Goal: Information Seeking & Learning: Check status

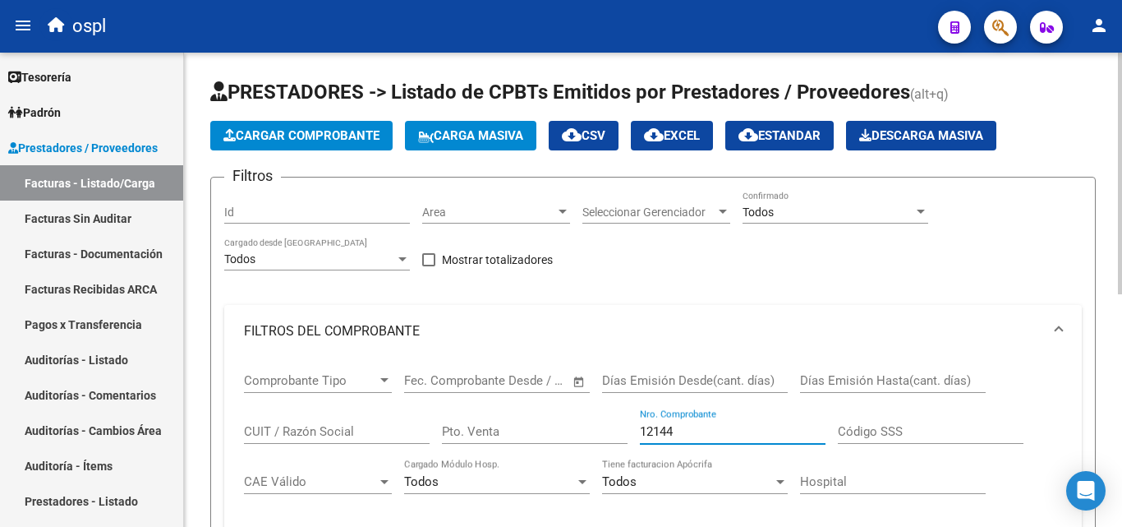
drag, startPoint x: 692, startPoint y: 435, endPoint x: 583, endPoint y: 436, distance: 108.5
click at [583, 436] on div "Comprobante Tipo Comprobante Tipo Start date – End date Fec. Comprobante Desde …" at bounding box center [653, 458] width 818 height 203
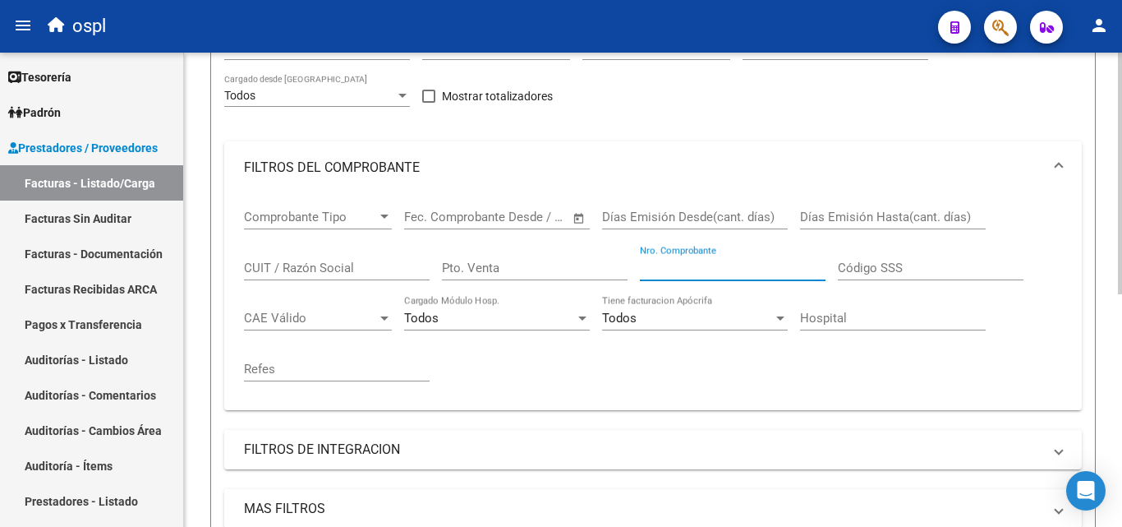
scroll to position [164, 0]
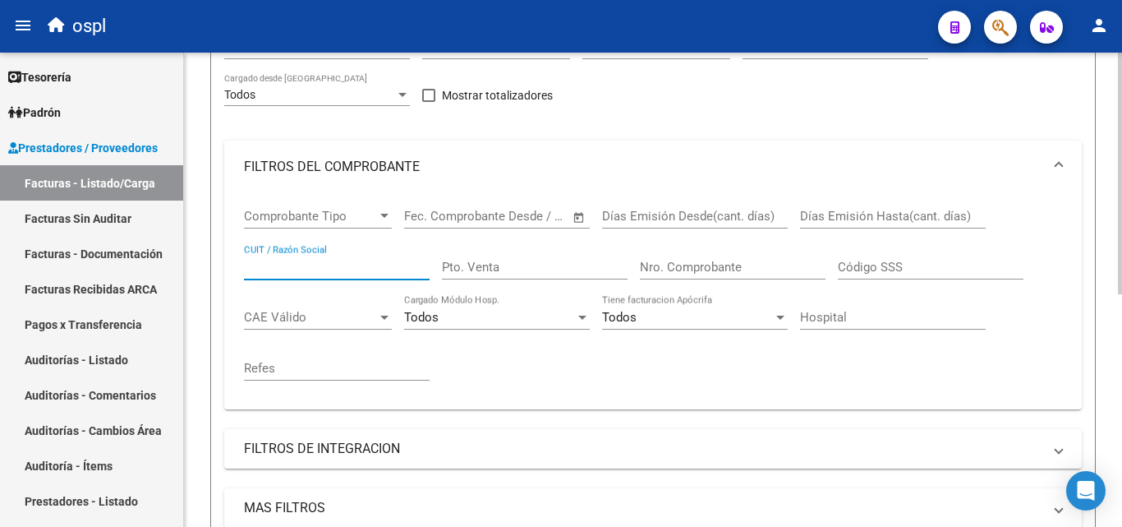
click at [389, 268] on input "CUIT / Razón Social" at bounding box center [337, 267] width 186 height 15
click at [80, 374] on link "Auditorías - Listado" at bounding box center [91, 359] width 183 height 35
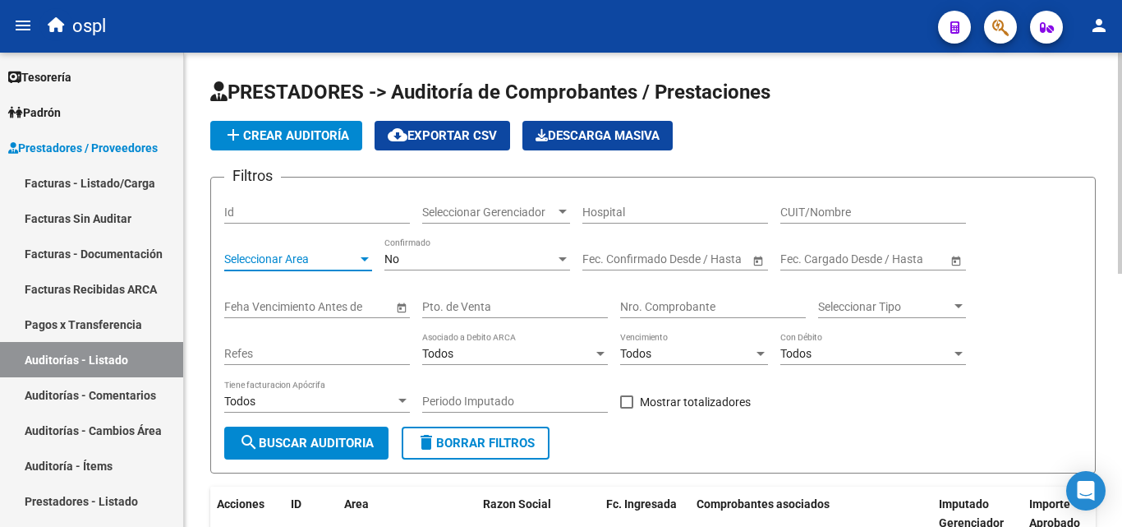
click at [361, 260] on div at bounding box center [365, 259] width 8 height 4
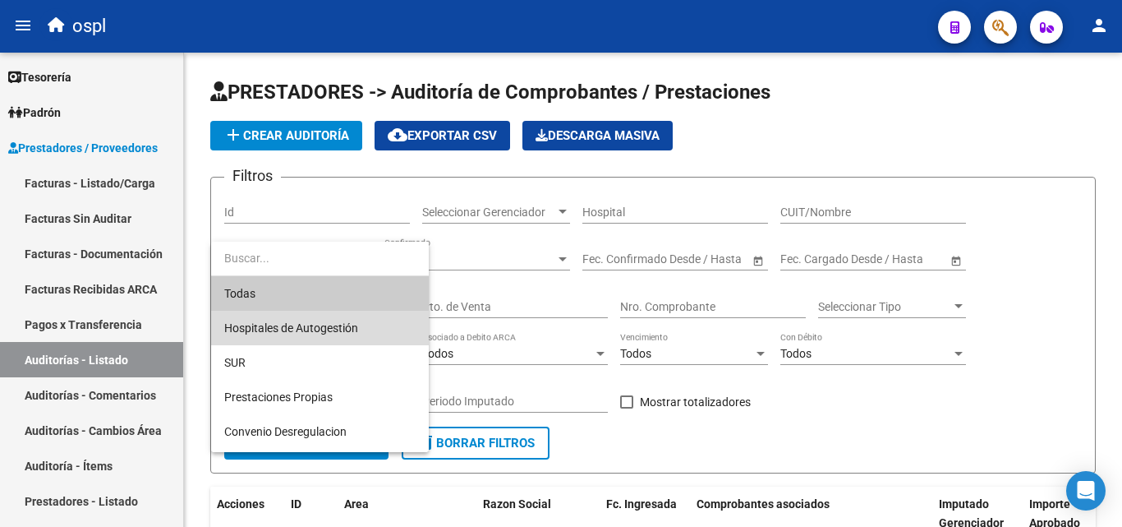
click at [365, 325] on span "Hospitales de Autogestión" at bounding box center [319, 328] width 191 height 35
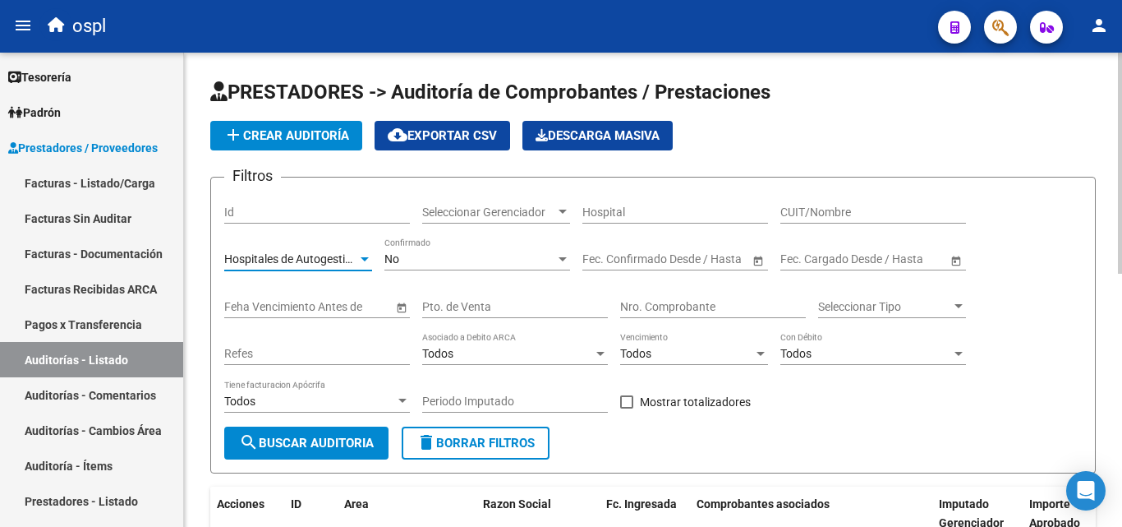
click at [666, 215] on input "Hospital" at bounding box center [676, 212] width 186 height 14
click at [345, 346] on div "Refes" at bounding box center [317, 348] width 186 height 33
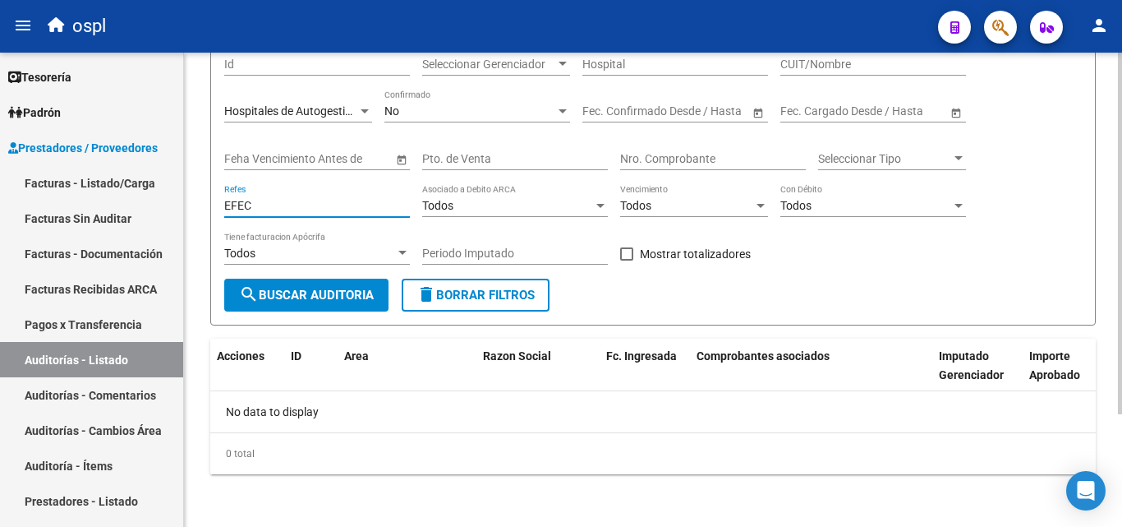
click at [474, 110] on div "No" at bounding box center [470, 111] width 171 height 14
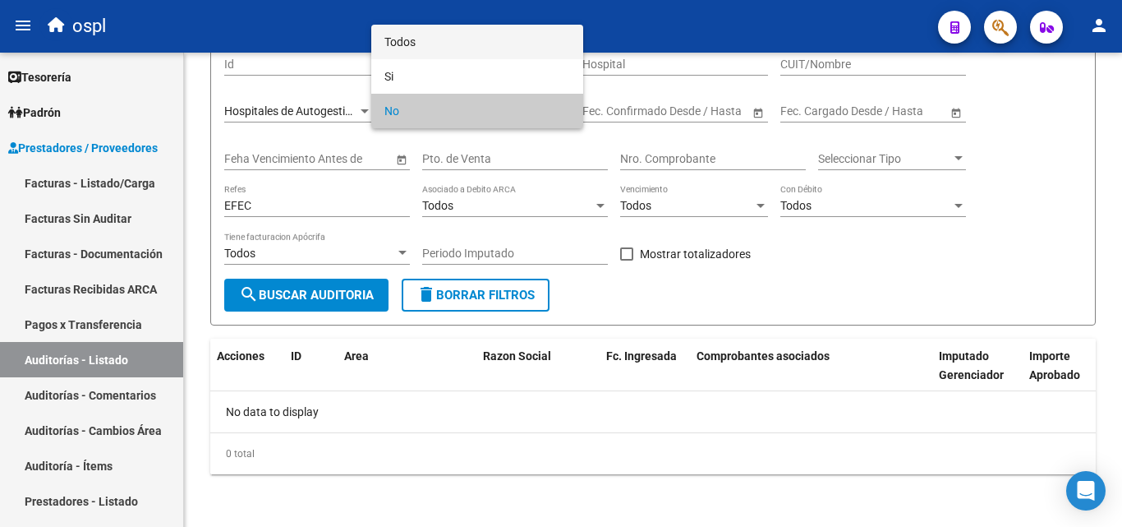
click at [451, 44] on span "Todos" at bounding box center [478, 42] width 186 height 35
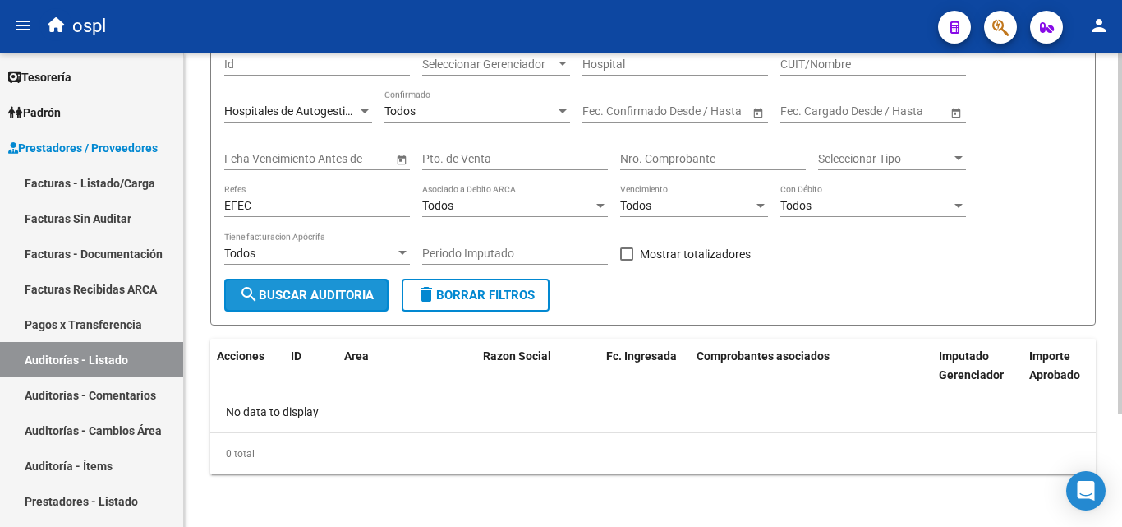
click at [352, 300] on span "search Buscar Auditoria" at bounding box center [306, 295] width 135 height 15
click at [279, 207] on input "EFEC" at bounding box center [317, 206] width 186 height 14
type input "E"
click at [754, 157] on input "Nro. Comprobante" at bounding box center [713, 159] width 186 height 14
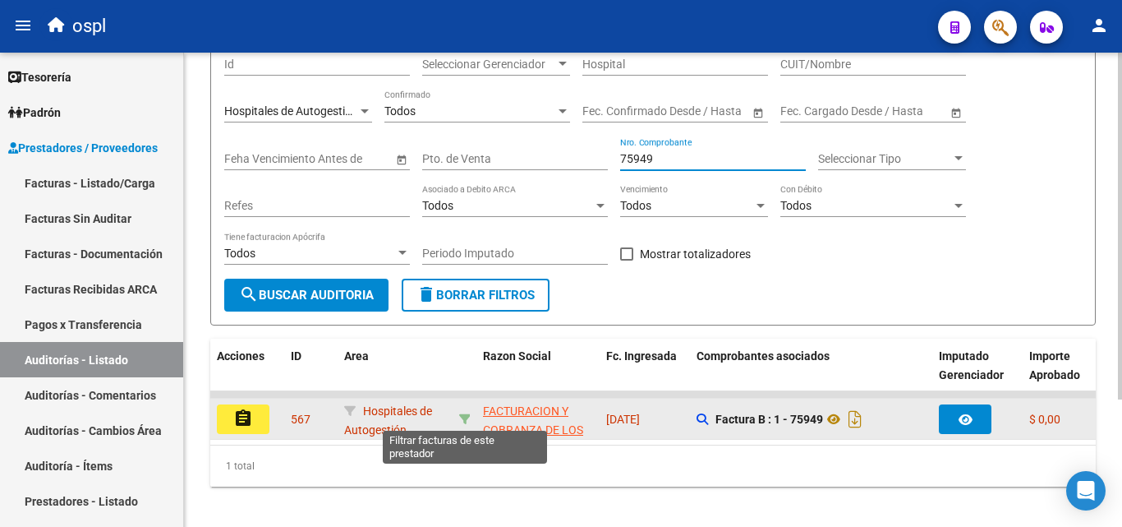
type input "75949"
click at [467, 414] on icon at bounding box center [465, 419] width 12 height 12
type input "30715497456"
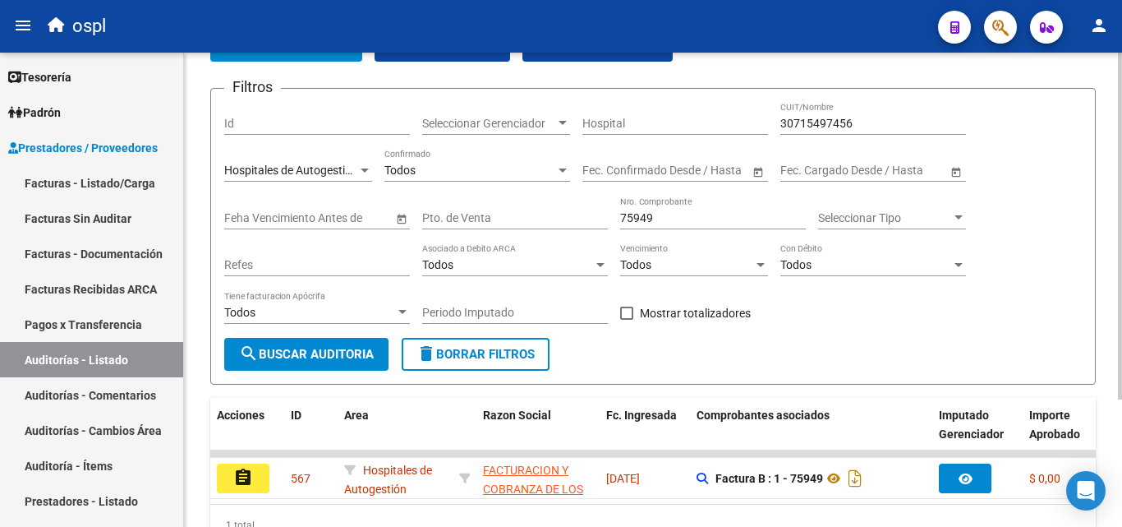
scroll to position [66, 0]
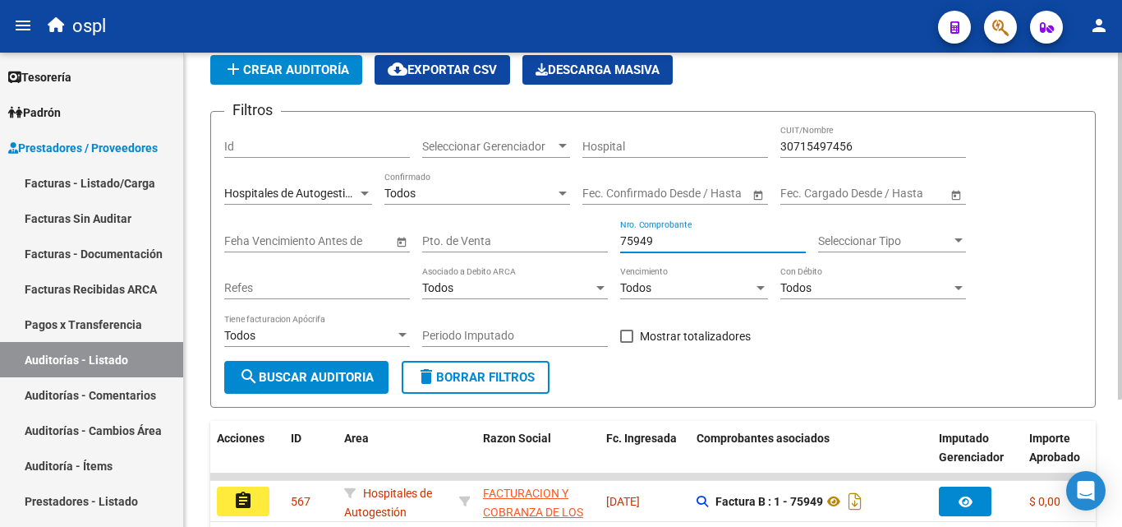
drag, startPoint x: 674, startPoint y: 235, endPoint x: 560, endPoint y: 237, distance: 113.4
click at [560, 237] on div "Filtros Id Seleccionar Gerenciador Seleccionar Gerenciador Hospital 30715497456…" at bounding box center [653, 243] width 858 height 236
click at [359, 373] on span "search Buscar Auditoria" at bounding box center [306, 377] width 135 height 15
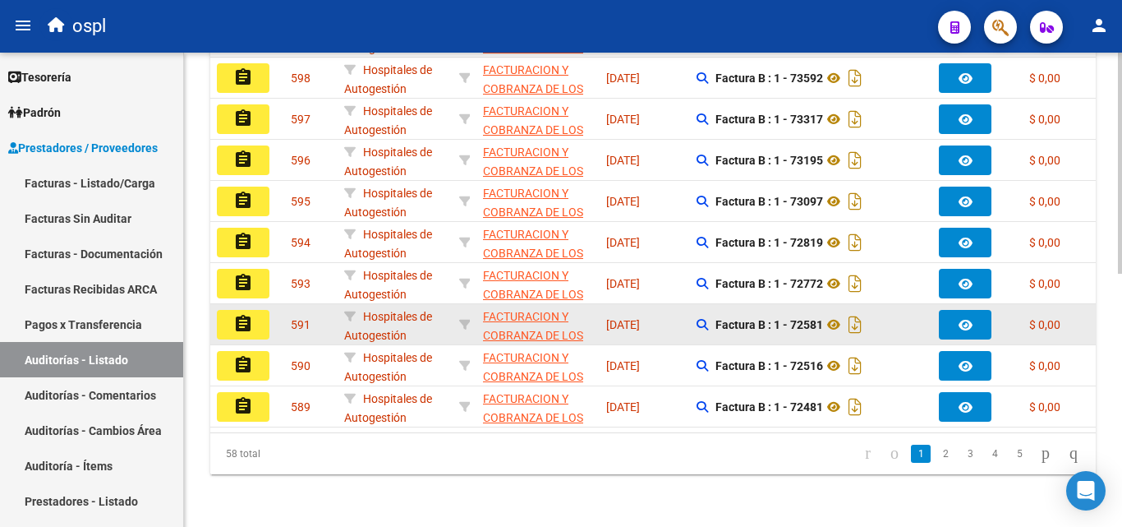
scroll to position [543, 0]
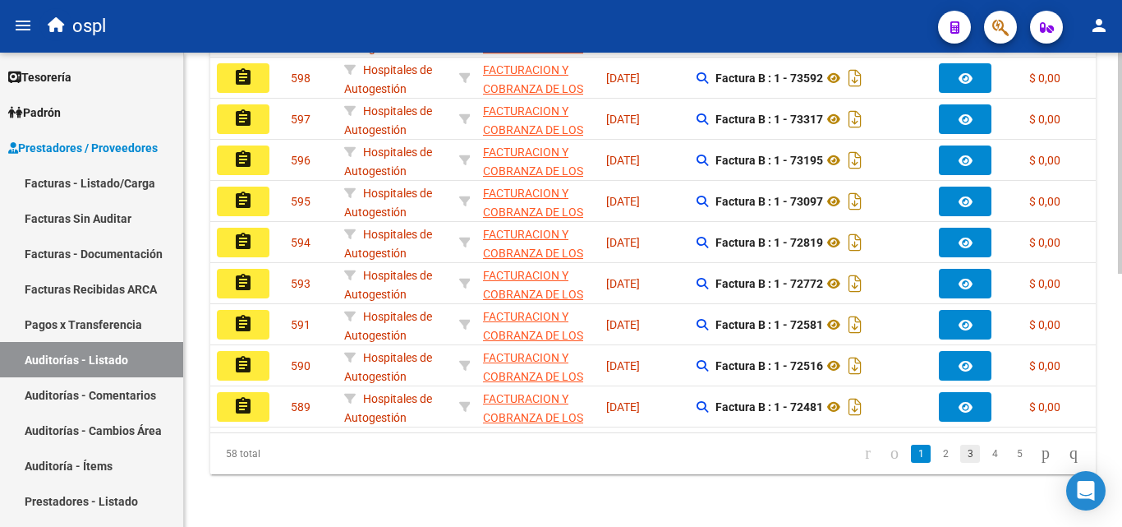
click at [961, 456] on link "3" at bounding box center [971, 454] width 20 height 18
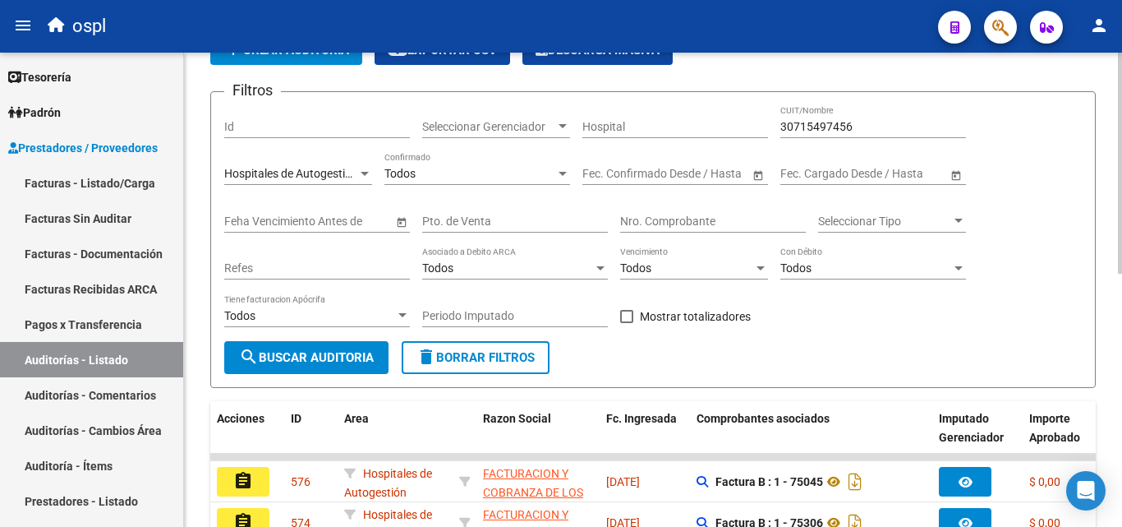
scroll to position [50, 0]
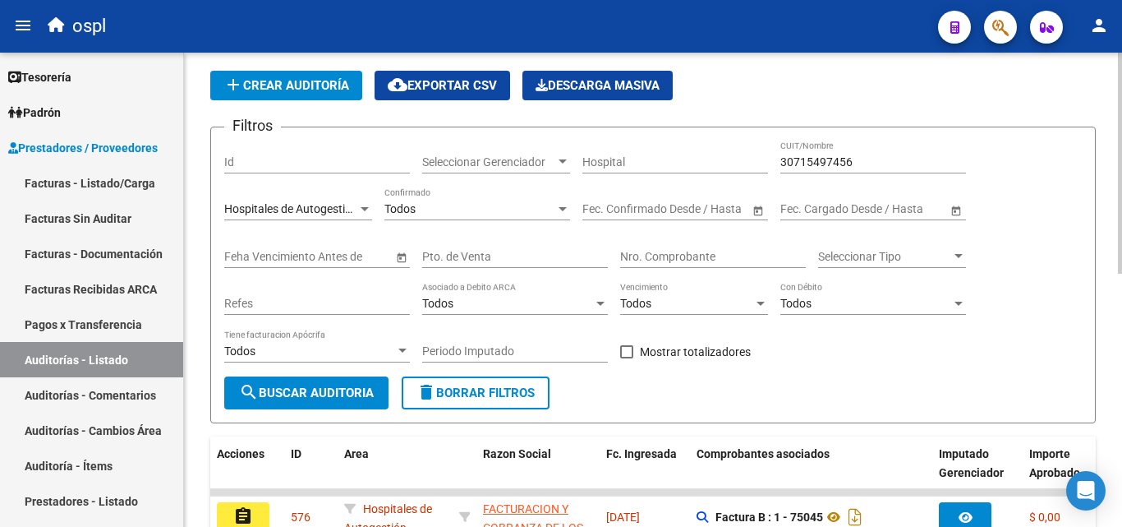
click at [757, 214] on span "Open calendar" at bounding box center [758, 209] width 39 height 39
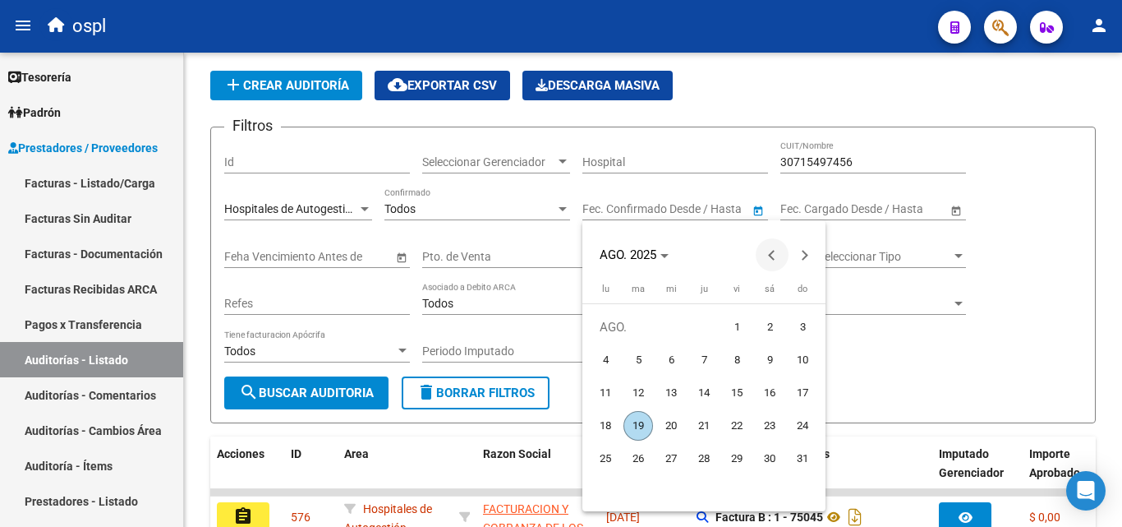
click at [764, 260] on span "Previous month" at bounding box center [772, 254] width 33 height 33
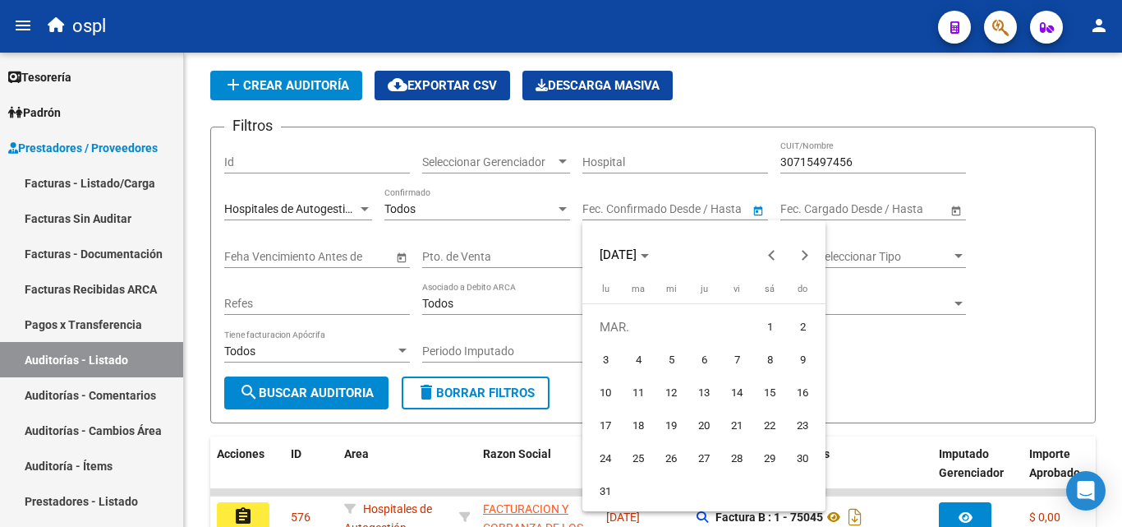
click at [703, 426] on span "20" at bounding box center [704, 426] width 30 height 30
type input "[DATE]"
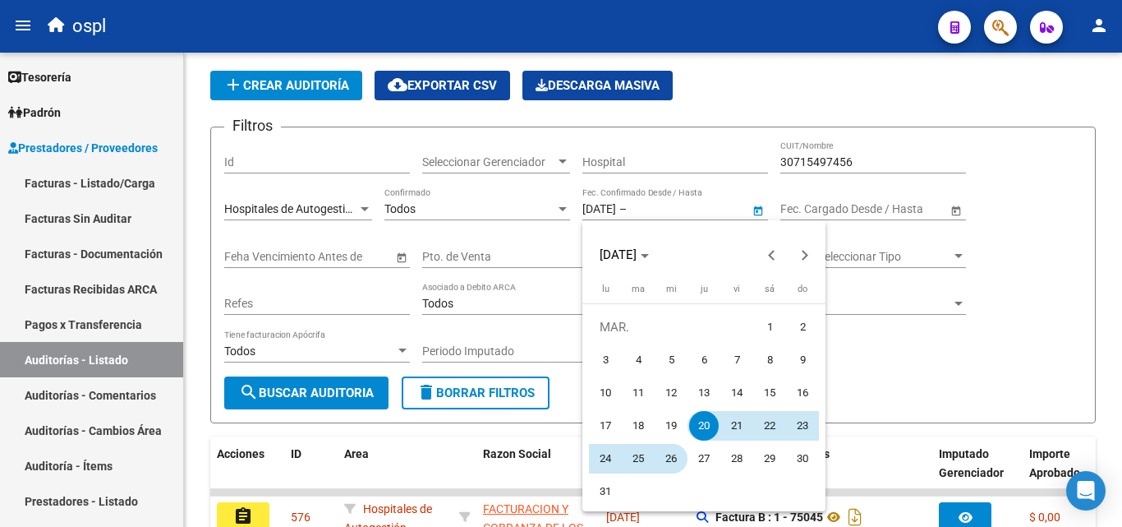
click at [677, 459] on span "26" at bounding box center [672, 459] width 30 height 30
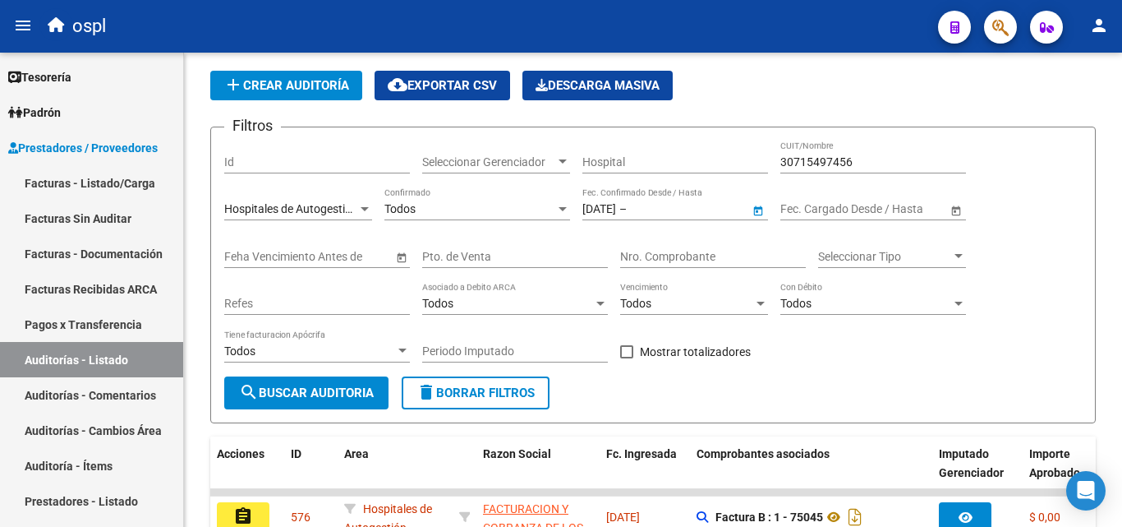
type input "[DATE]"
click at [382, 393] on button "search Buscar Auditoria" at bounding box center [306, 392] width 164 height 33
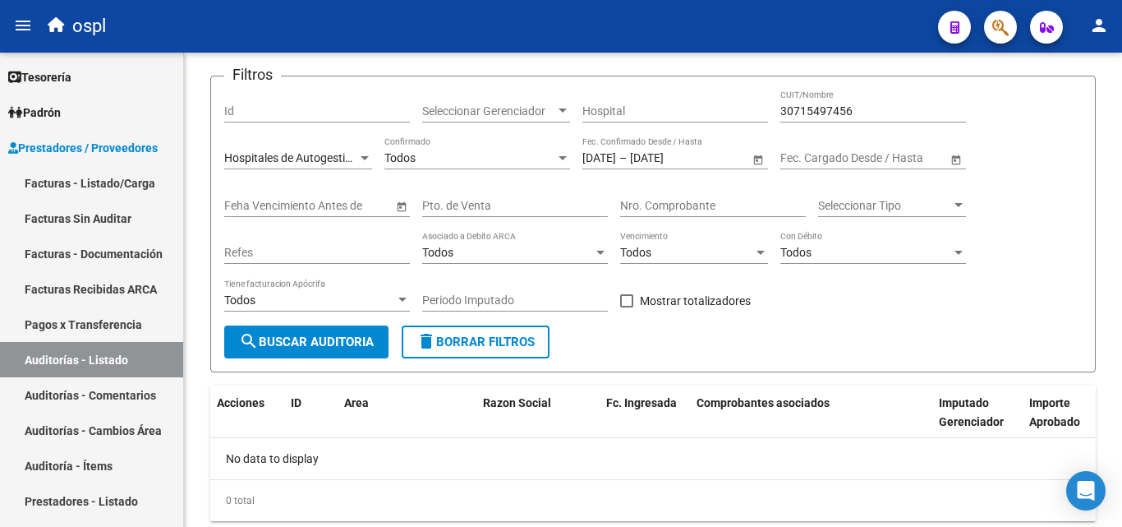
scroll to position [148, 0]
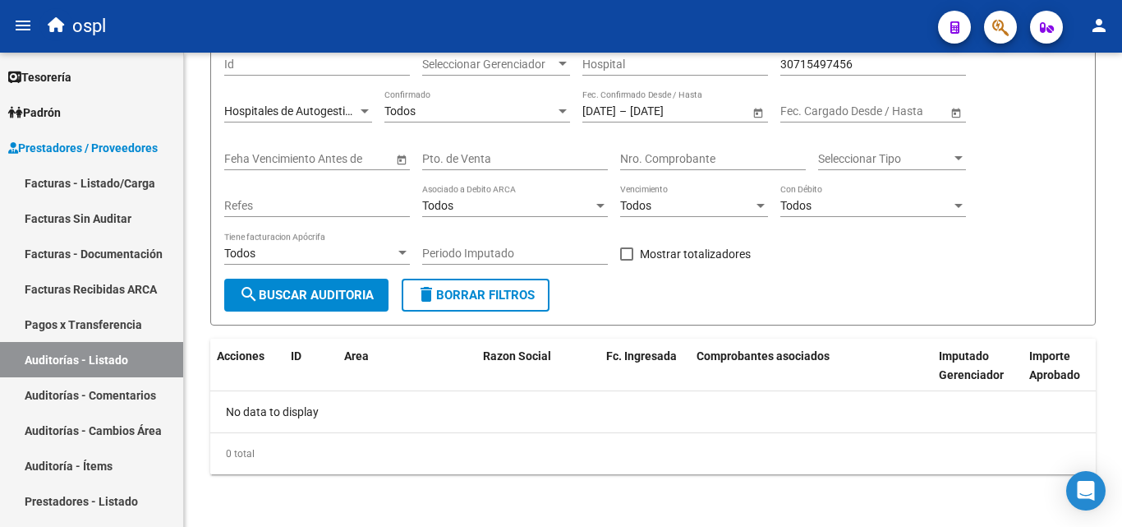
click at [758, 112] on span "Open calendar" at bounding box center [758, 111] width 39 height 39
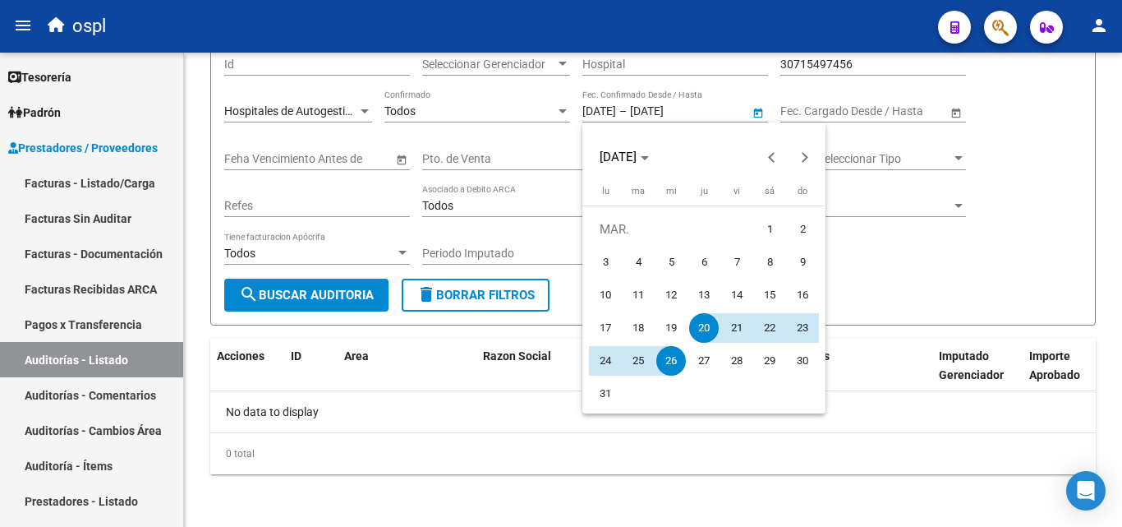
click at [701, 328] on span "20" at bounding box center [704, 328] width 30 height 30
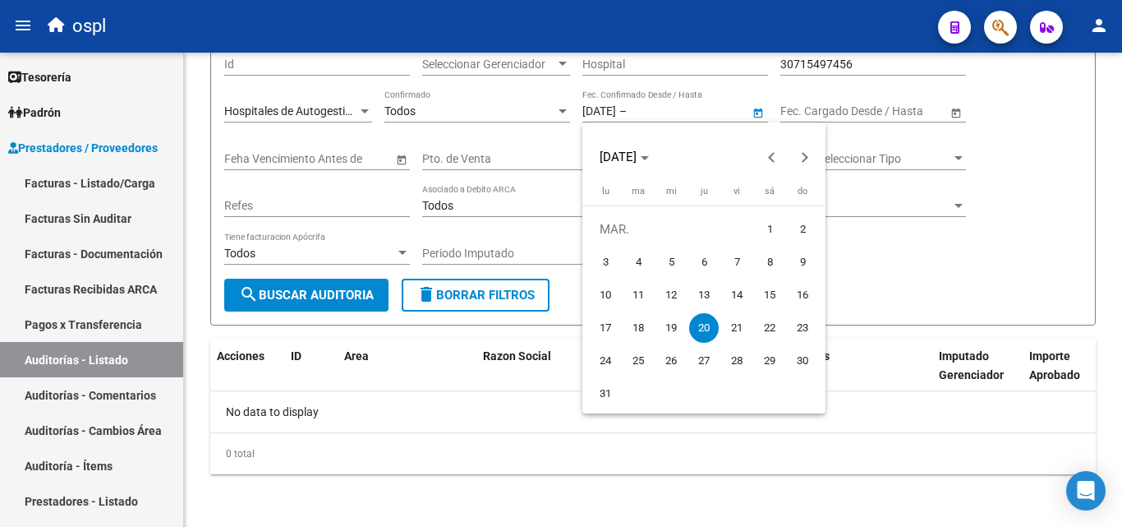
click at [706, 322] on span "20" at bounding box center [704, 328] width 30 height 30
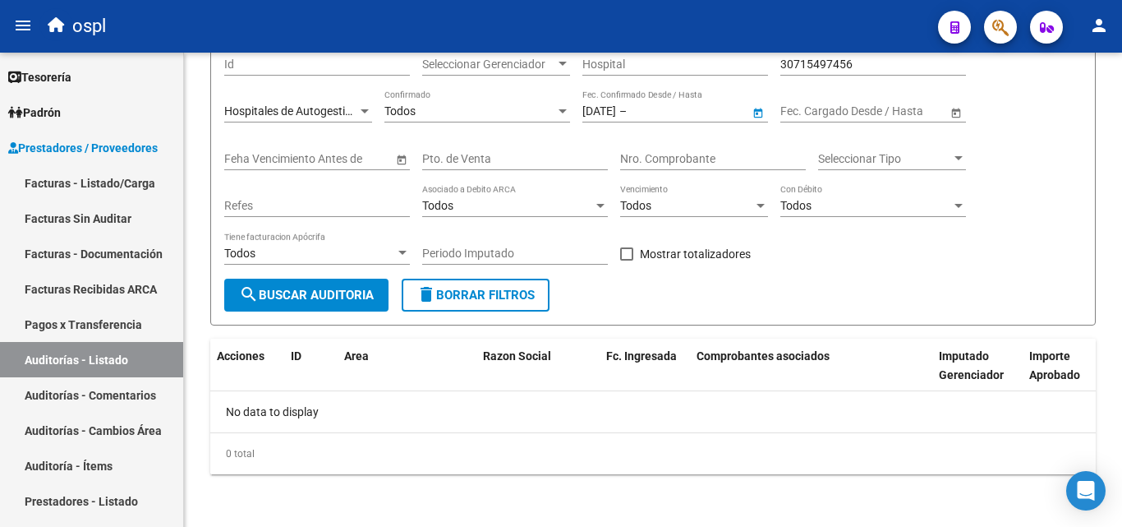
type input "[DATE]"
click at [757, 108] on span "Open calendar" at bounding box center [758, 111] width 39 height 39
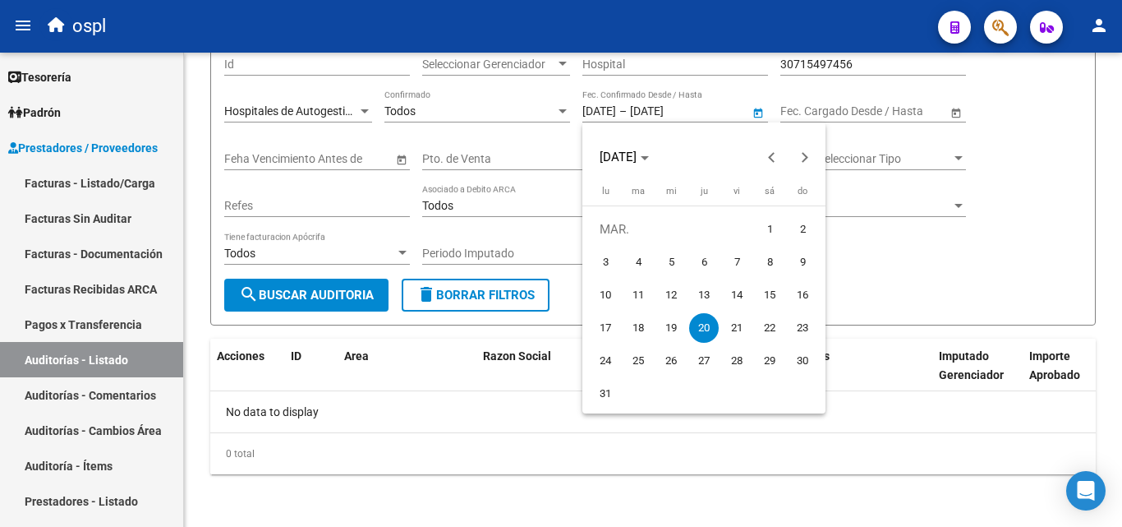
click at [706, 319] on span "20" at bounding box center [704, 328] width 30 height 30
click at [812, 285] on span "16" at bounding box center [803, 295] width 30 height 30
type input "[DATE]"
click at [864, 275] on div at bounding box center [561, 263] width 1122 height 527
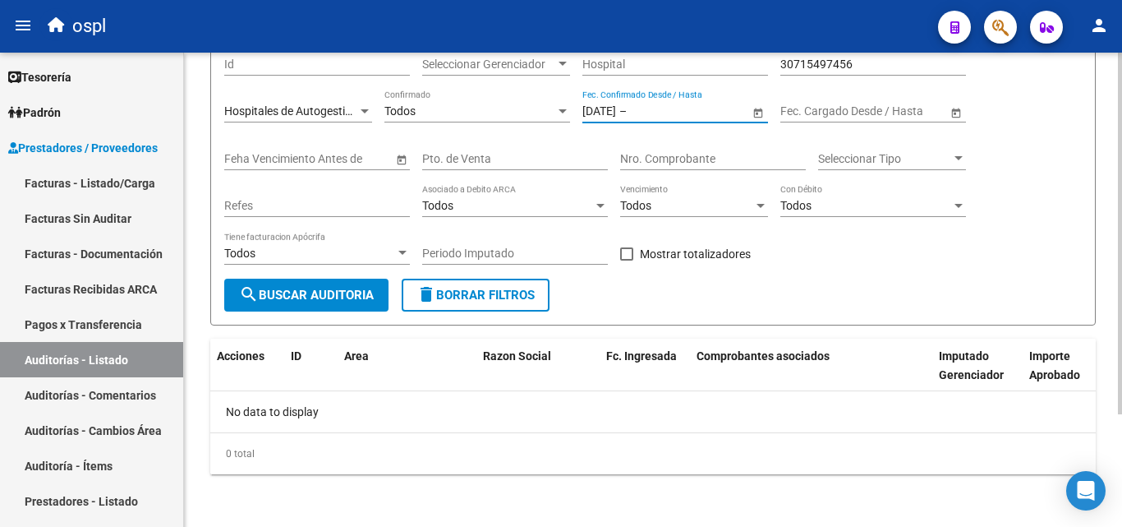
drag, startPoint x: 679, startPoint y: 110, endPoint x: 540, endPoint y: 120, distance: 139.2
click at [540, 120] on div "Filtros Id Seleccionar Gerenciador Seleccionar Gerenciador Hospital 30715497456…" at bounding box center [653, 161] width 858 height 236
click at [616, 112] on input "[DATE]" at bounding box center [600, 111] width 34 height 14
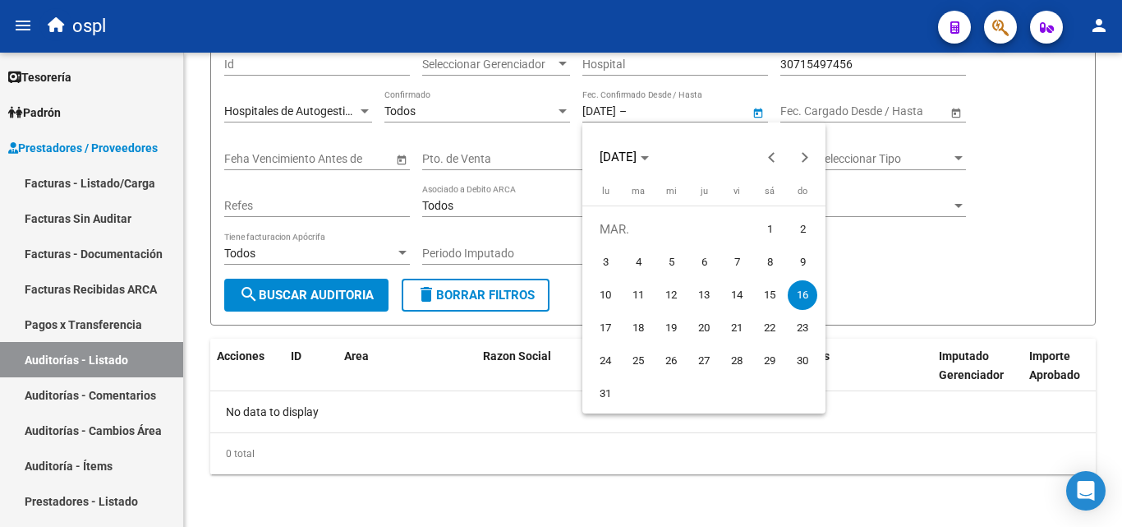
click at [804, 293] on span "16" at bounding box center [803, 295] width 30 height 30
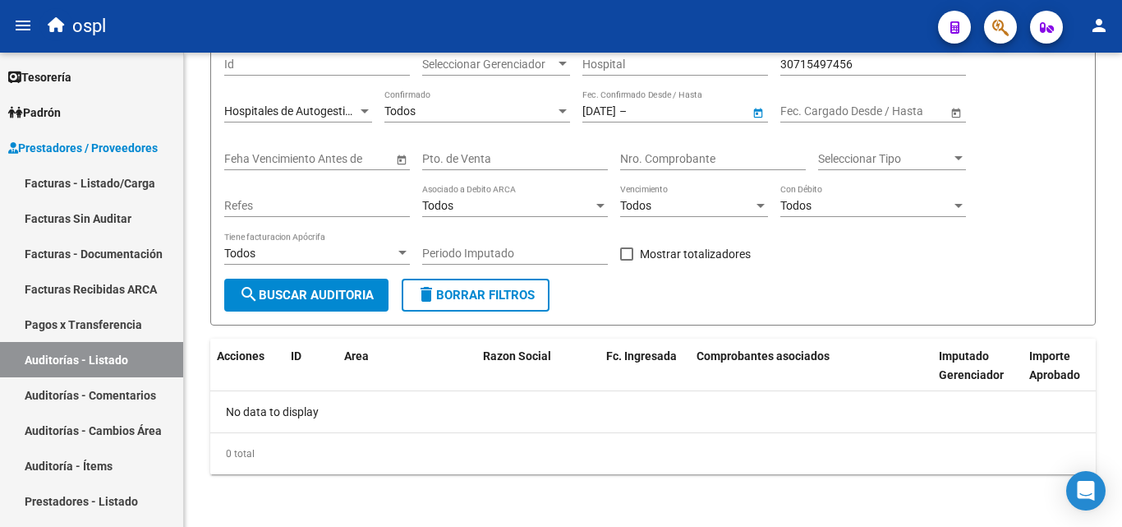
type input "[DATE]"
click at [753, 112] on span "Open calendar" at bounding box center [758, 111] width 39 height 39
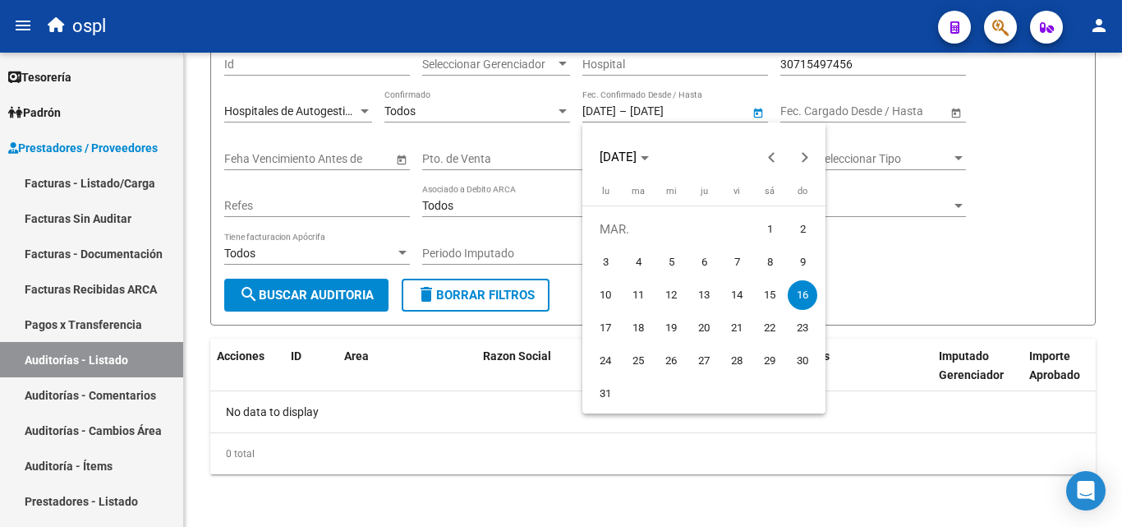
click at [803, 295] on span "16" at bounding box center [803, 295] width 30 height 30
click at [702, 111] on div at bounding box center [561, 263] width 1122 height 527
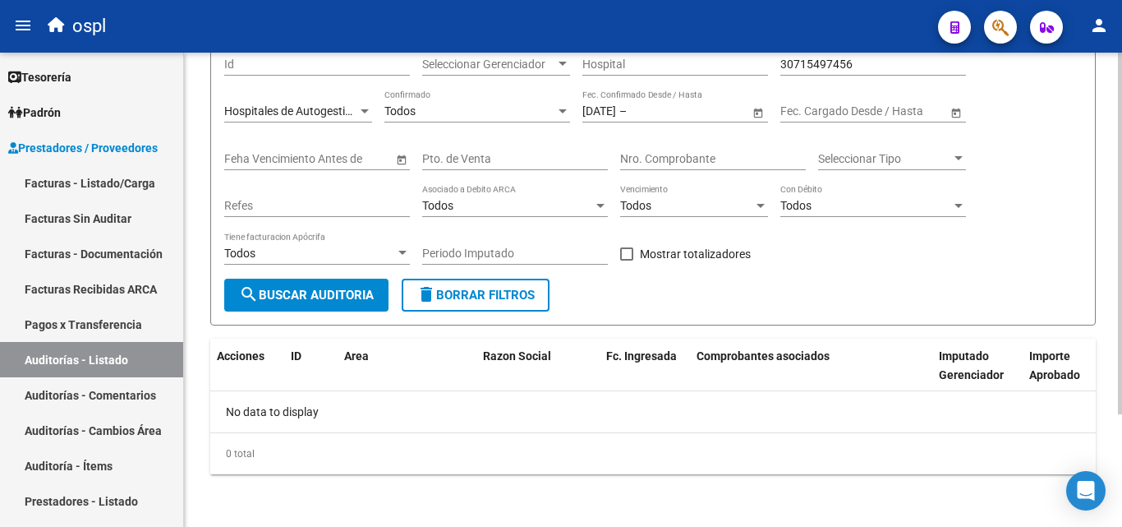
click at [801, 110] on input "text" at bounding box center [806, 111] width 51 height 14
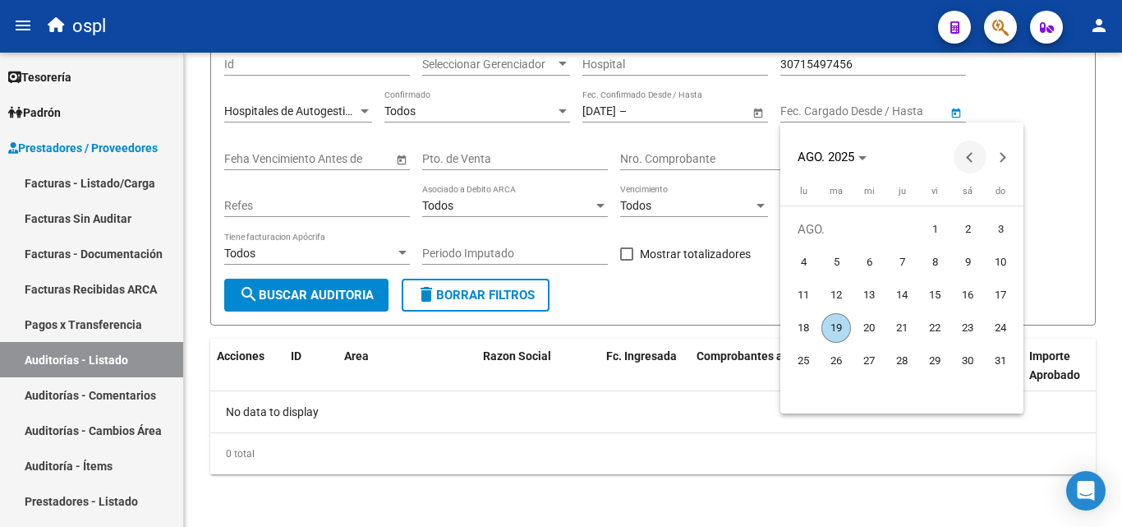
click at [975, 155] on button "Previous month" at bounding box center [970, 157] width 33 height 33
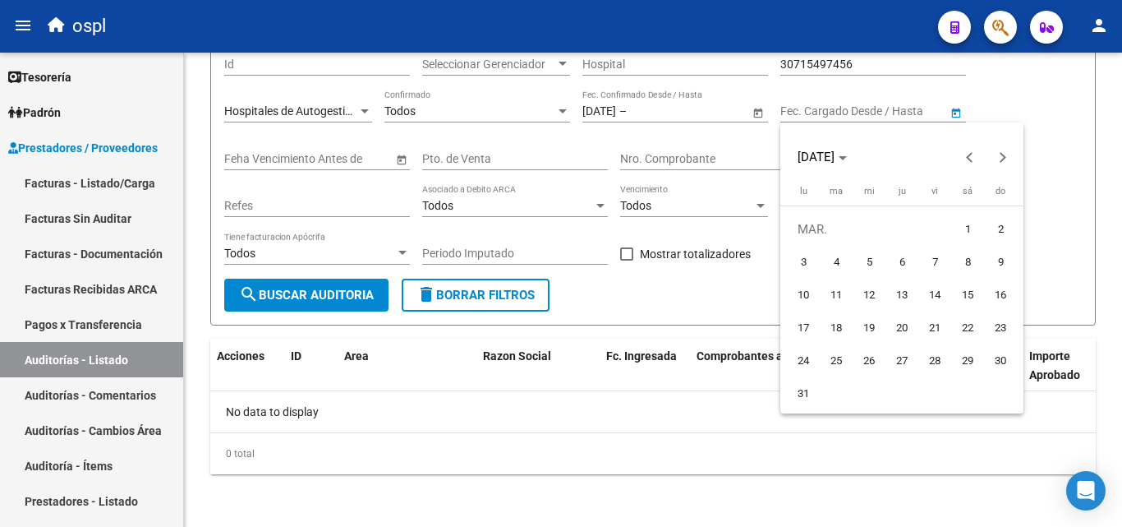
click at [902, 326] on span "20" at bounding box center [902, 328] width 30 height 30
type input "[DATE]"
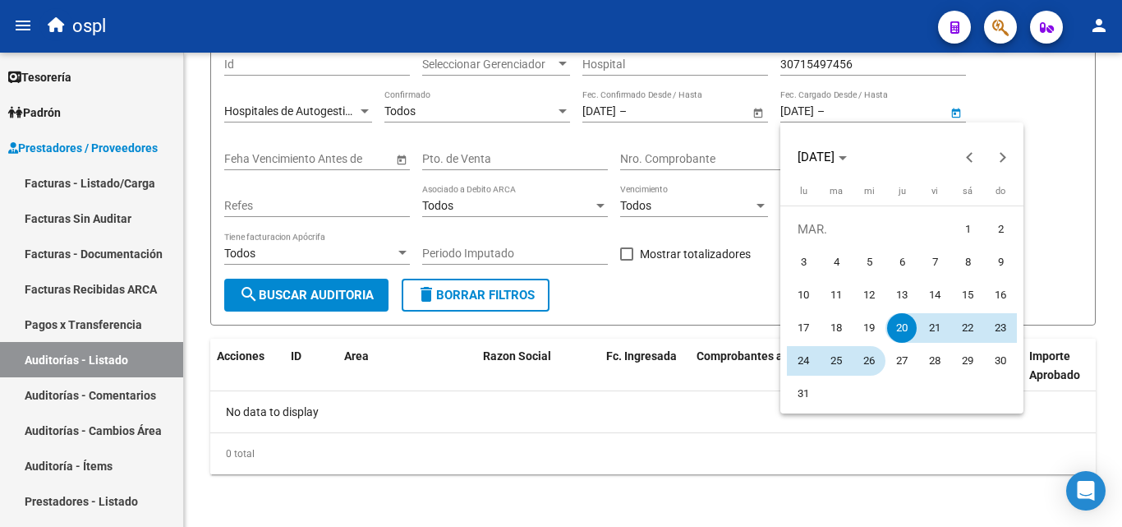
click at [869, 359] on span "26" at bounding box center [870, 361] width 30 height 30
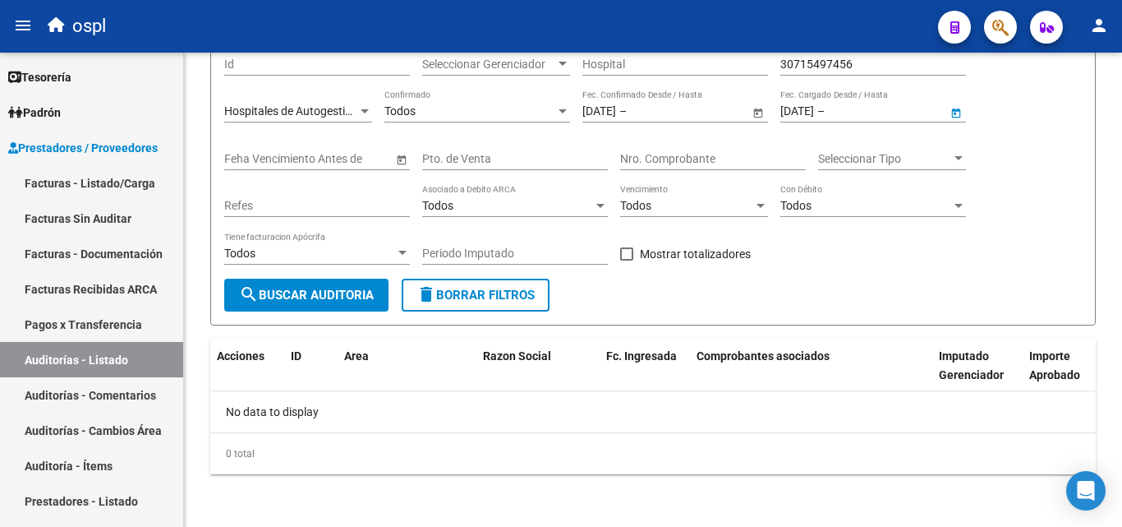
type input "[DATE]"
click at [323, 297] on span "search Buscar Auditoria" at bounding box center [306, 295] width 135 height 15
drag, startPoint x: 634, startPoint y: 111, endPoint x: 555, endPoint y: 112, distance: 78.9
click at [555, 112] on div "Filtros Id Seleccionar Gerenciador Seleccionar Gerenciador Hospital 30715497456…" at bounding box center [653, 161] width 858 height 236
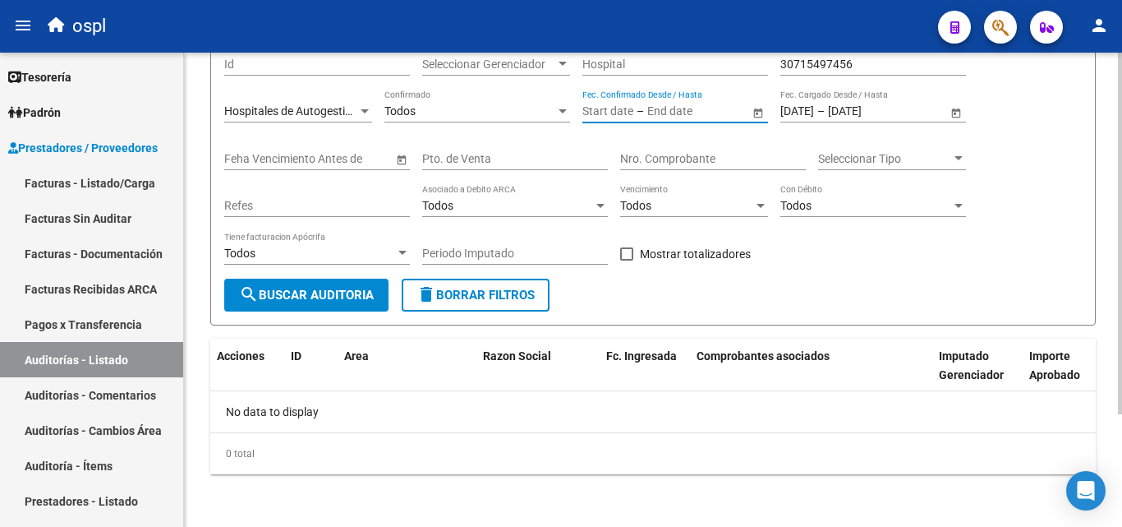
click at [358, 297] on span "search Buscar Auditoria" at bounding box center [306, 295] width 135 height 15
click at [358, 260] on div "Todos" at bounding box center [309, 254] width 171 height 14
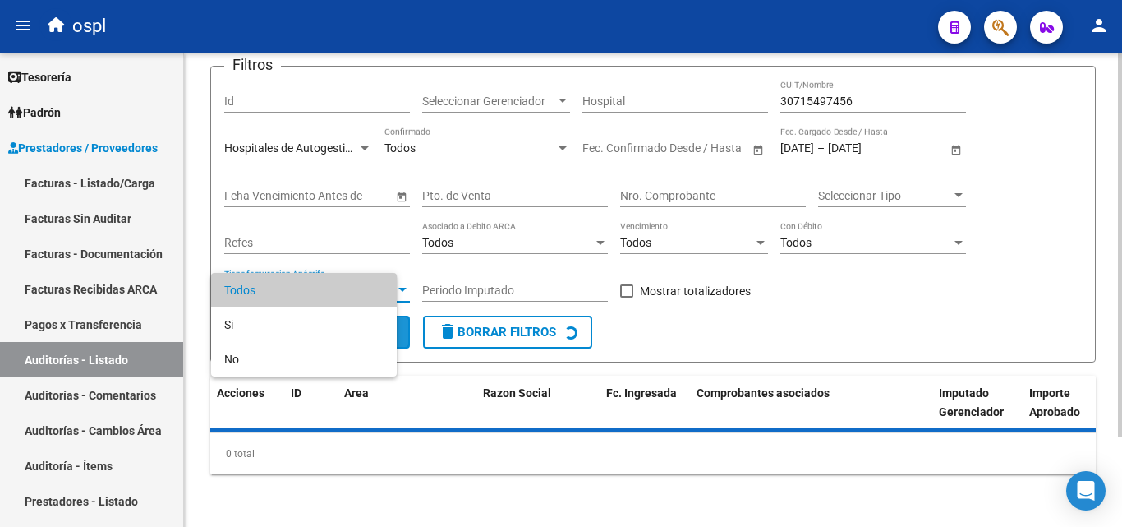
scroll to position [111, 0]
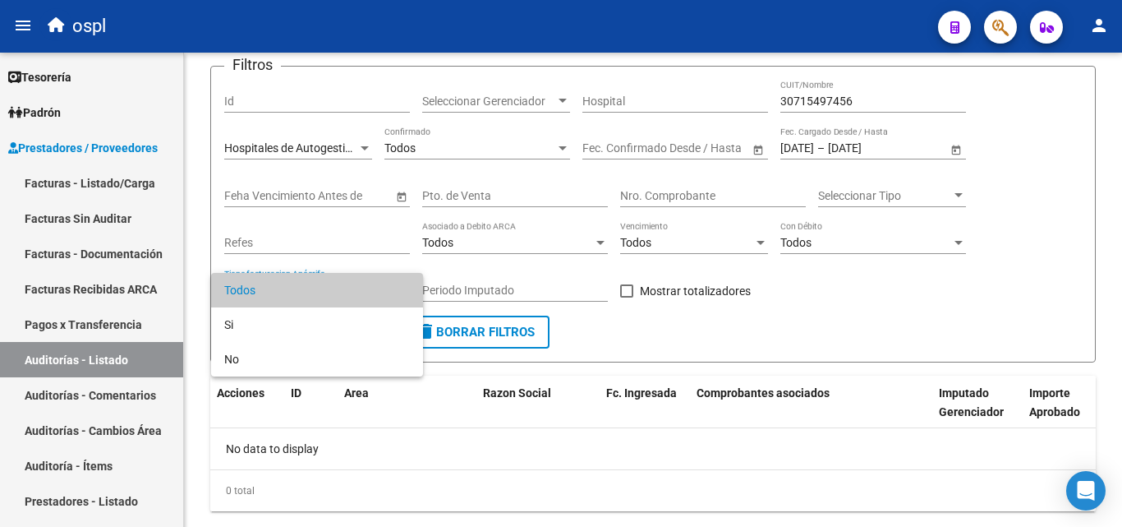
click at [957, 151] on div at bounding box center [561, 263] width 1122 height 527
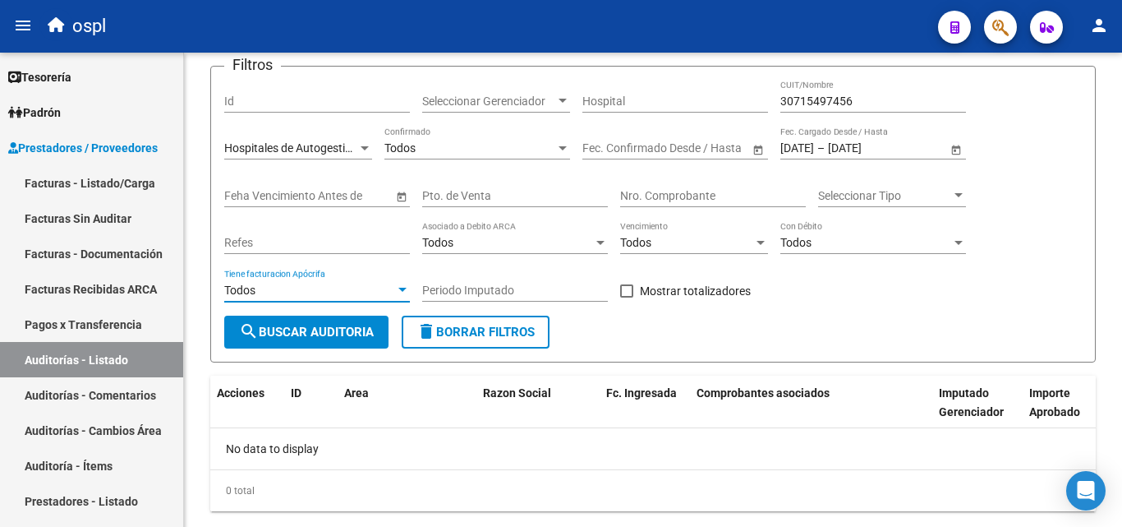
click at [957, 151] on span "Open calendar" at bounding box center [956, 148] width 39 height 39
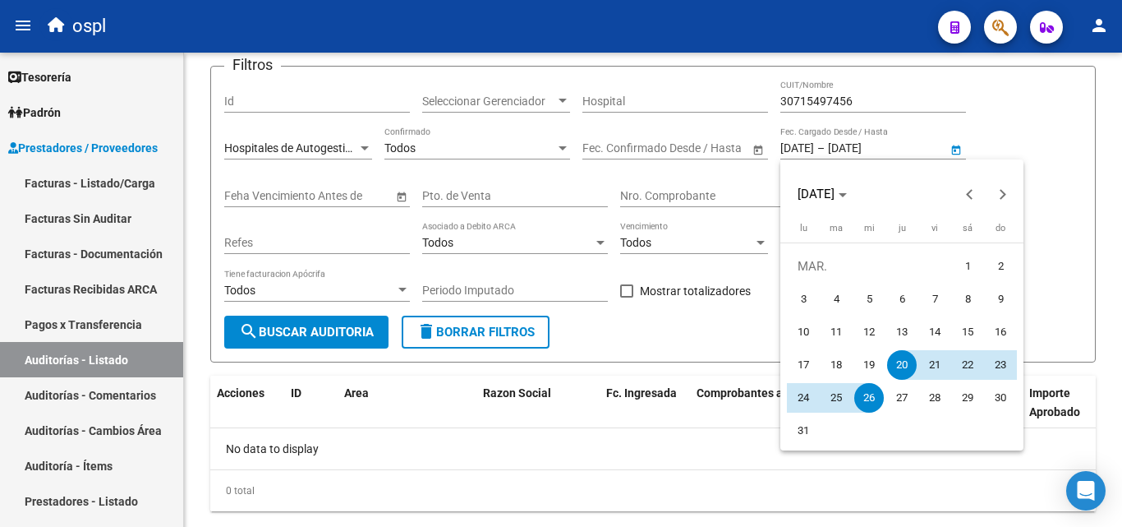
click at [892, 148] on div at bounding box center [561, 263] width 1122 height 527
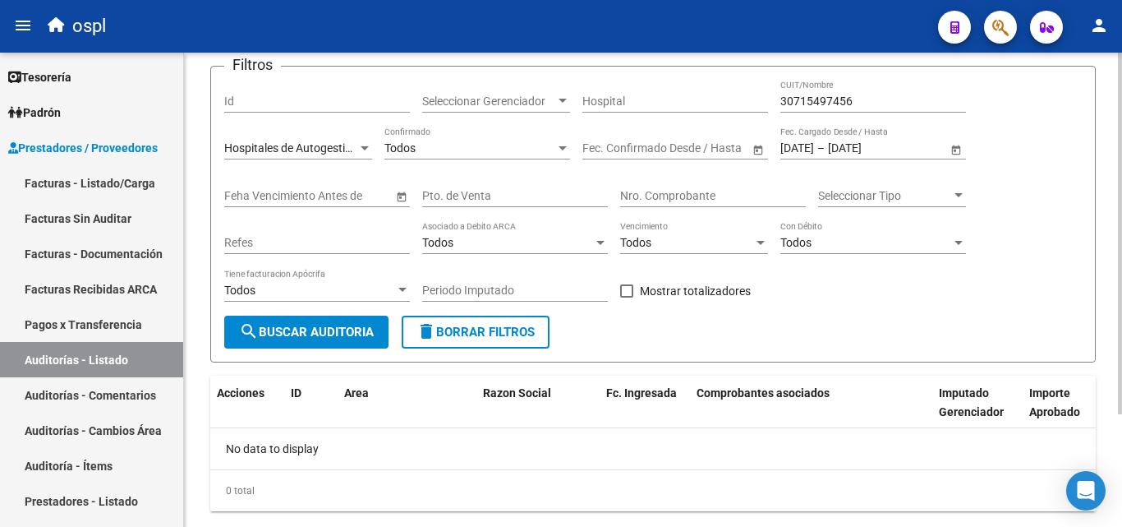
drag, startPoint x: 780, startPoint y: 145, endPoint x: 826, endPoint y: 153, distance: 46.7
click at [826, 153] on div "Filtros Id Seleccionar Gerenciador Seleccionar Gerenciador Hospital 30715497456…" at bounding box center [653, 198] width 858 height 236
drag, startPoint x: 781, startPoint y: 148, endPoint x: 910, endPoint y: 146, distance: 129.0
click at [910, 146] on div "[DATE] [DATE] – [DATE] [DATE]" at bounding box center [864, 148] width 167 height 14
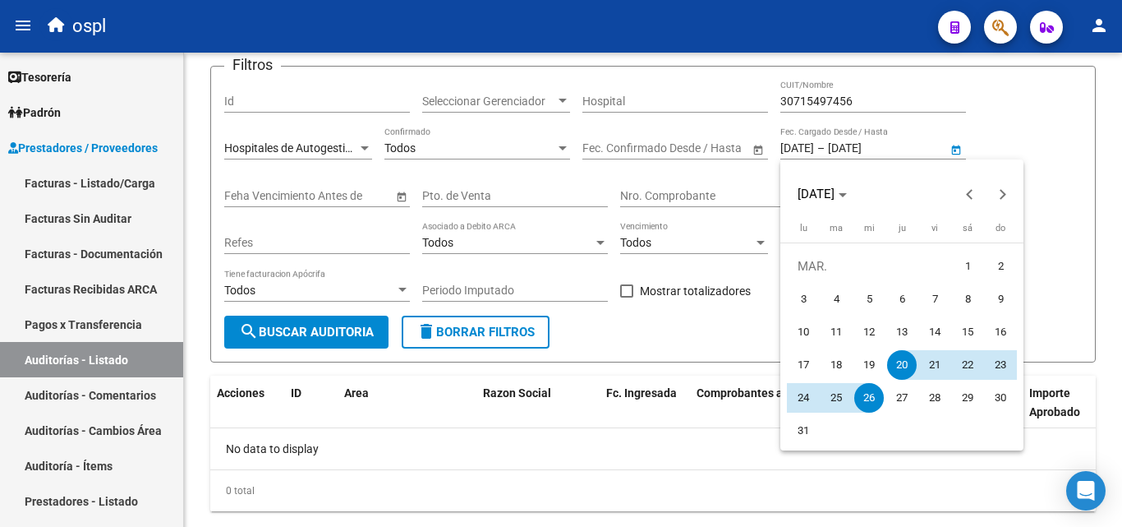
click at [907, 143] on div at bounding box center [561, 263] width 1122 height 527
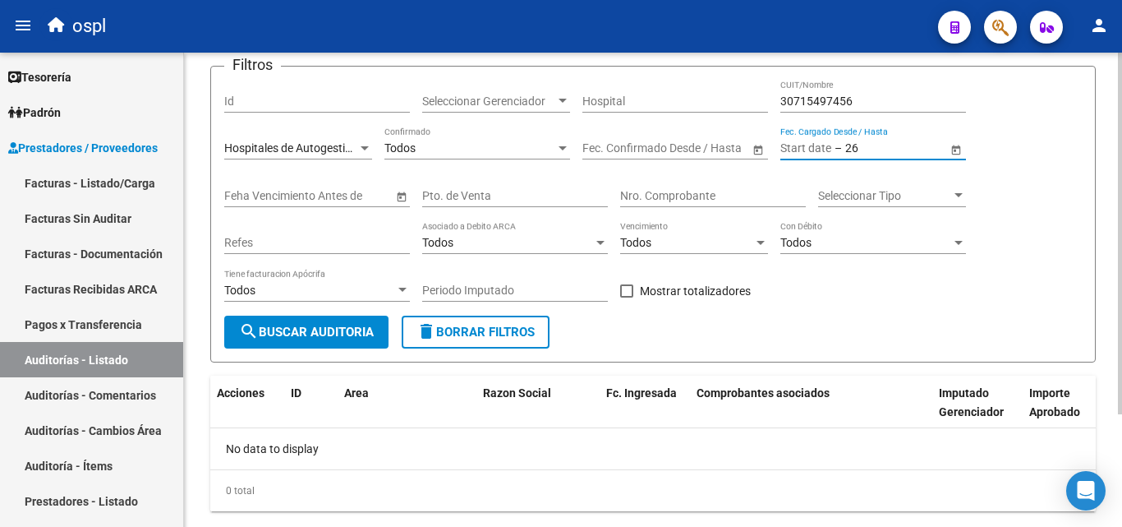
type input "2"
click at [748, 362] on form "Filtros Id Seleccionar Gerenciador Seleccionar Gerenciador Hospital 30715497456…" at bounding box center [653, 214] width 886 height 297
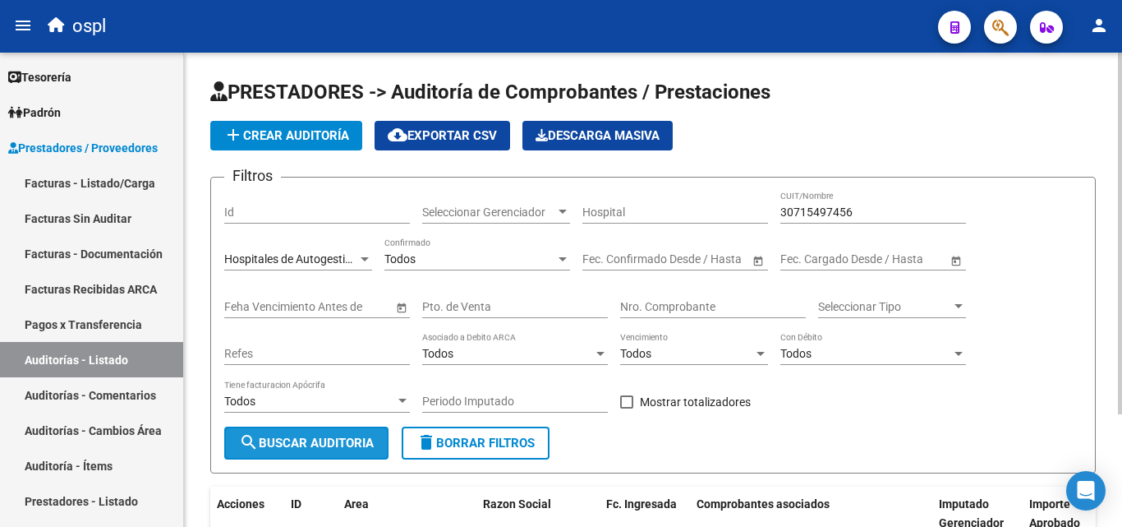
click at [379, 436] on button "search Buscar Auditoria" at bounding box center [306, 442] width 164 height 33
click at [345, 437] on span "search Buscar Auditoria" at bounding box center [306, 443] width 135 height 15
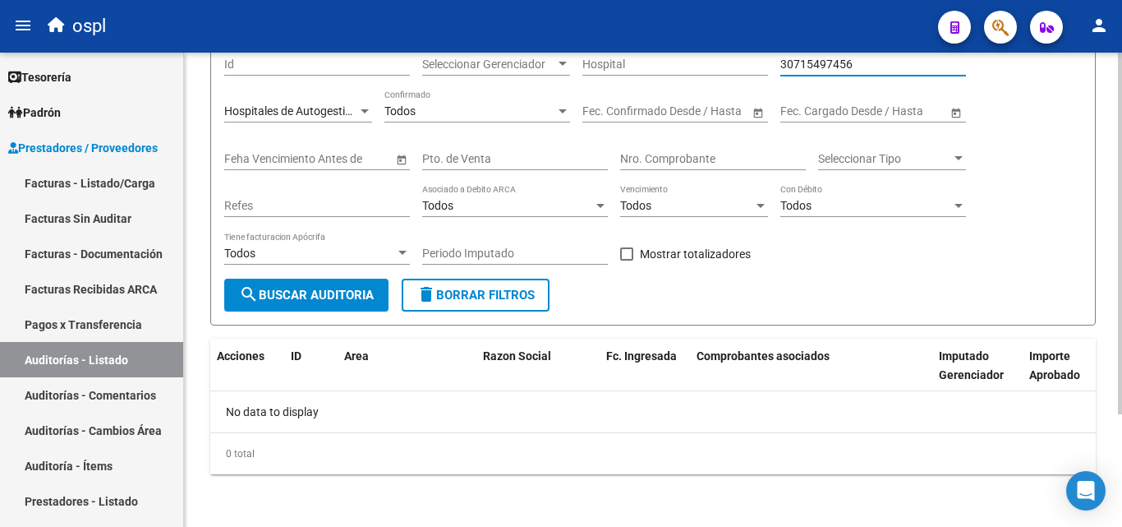
click at [856, 67] on input "30715497456" at bounding box center [874, 65] width 186 height 14
type input "30715497456"
click at [358, 297] on span "search Buscar Auditoria" at bounding box center [306, 295] width 135 height 15
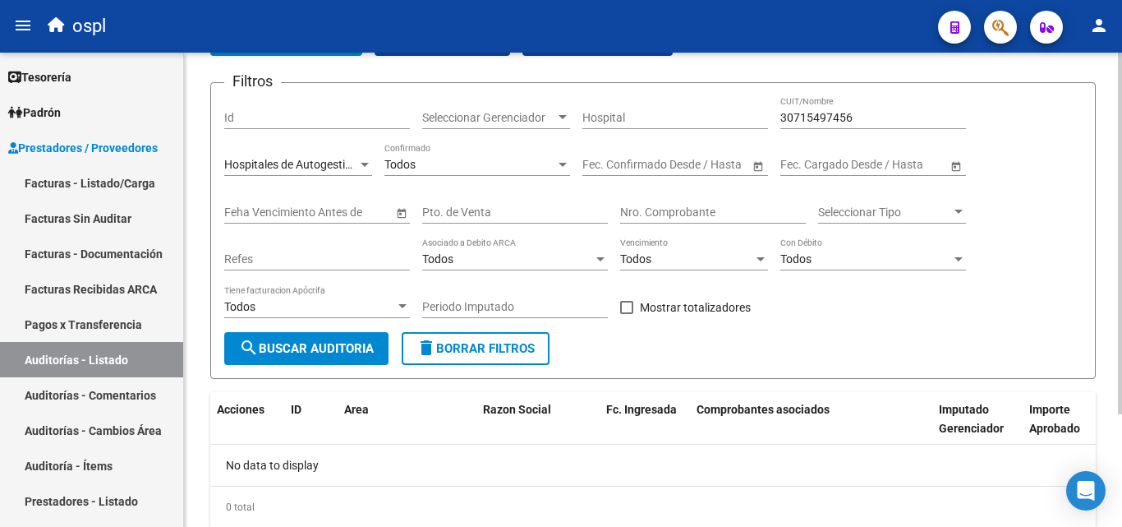
scroll to position [66, 0]
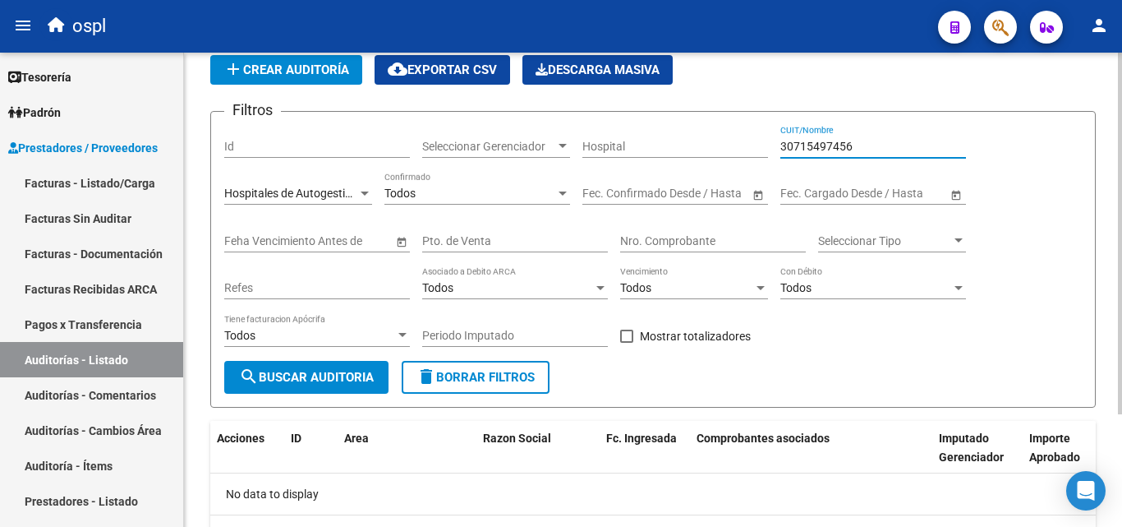
drag, startPoint x: 877, startPoint y: 145, endPoint x: 687, endPoint y: 168, distance: 191.2
click at [687, 168] on div "Filtros Id Seleccionar Gerenciador Seleccionar Gerenciador Hospital 30715497456…" at bounding box center [653, 243] width 858 height 236
click at [139, 360] on link "Auditorías - Listado" at bounding box center [91, 359] width 183 height 35
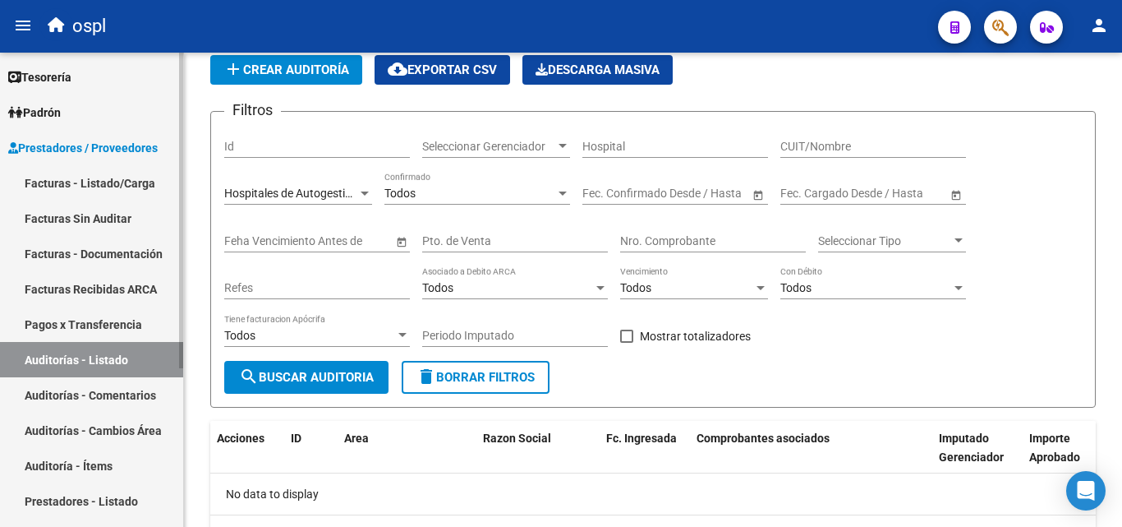
click at [131, 384] on link "Auditorías - Comentarios" at bounding box center [91, 394] width 183 height 35
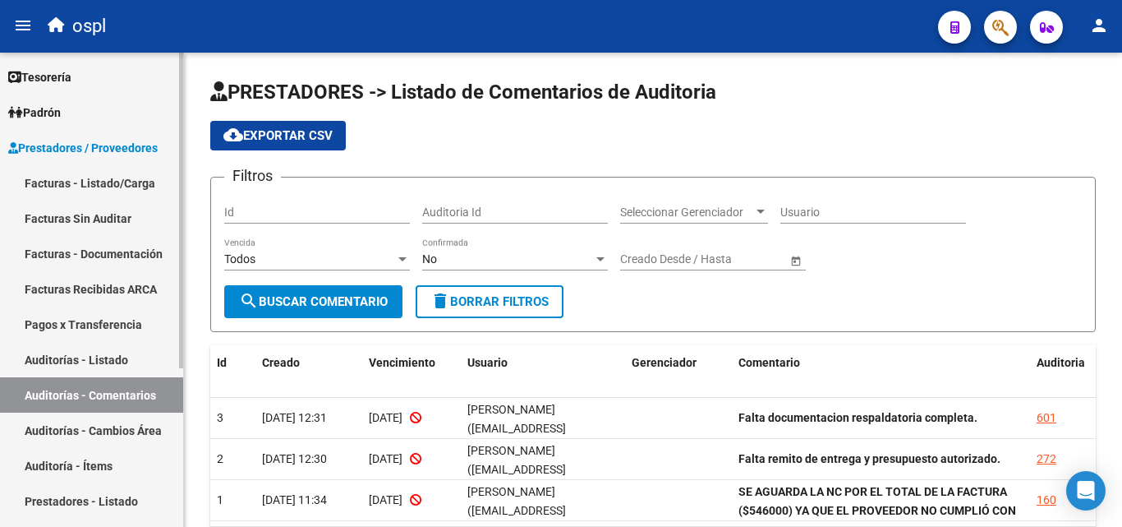
click at [128, 352] on link "Auditorías - Listado" at bounding box center [91, 359] width 183 height 35
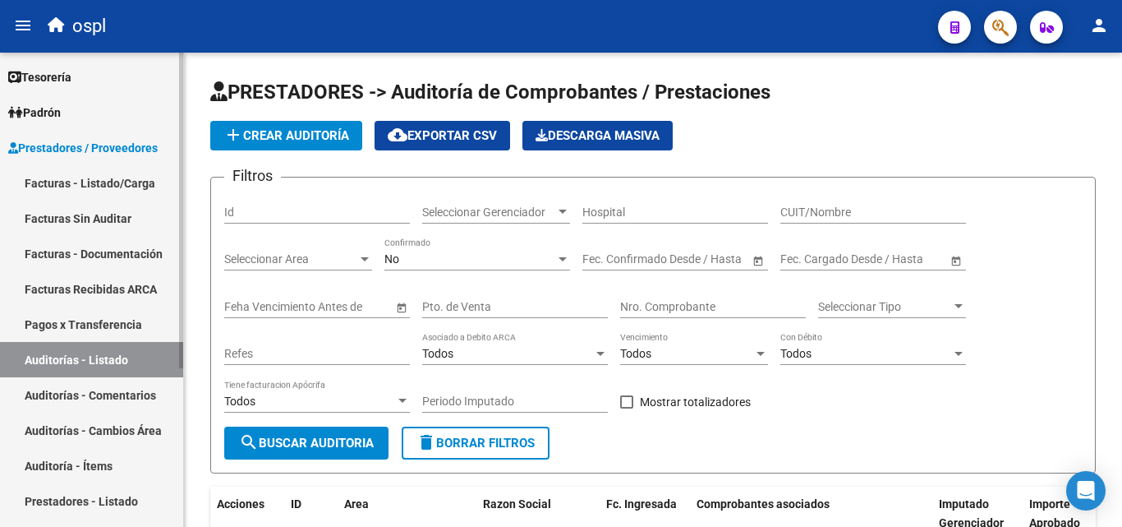
click at [122, 393] on link "Auditorías - Comentarios" at bounding box center [91, 394] width 183 height 35
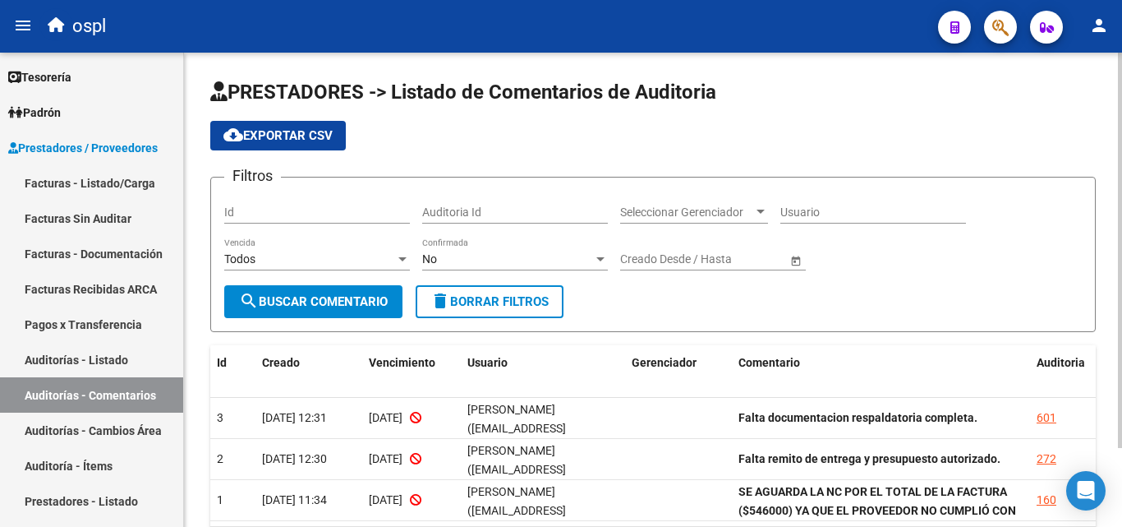
scroll to position [82, 0]
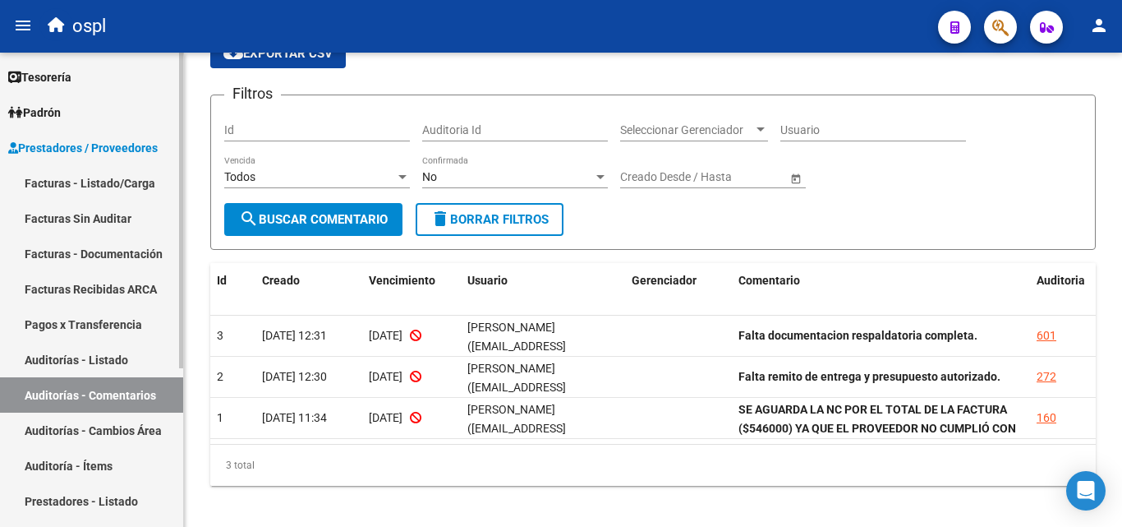
click at [72, 270] on link "Facturas - Documentación" at bounding box center [91, 253] width 183 height 35
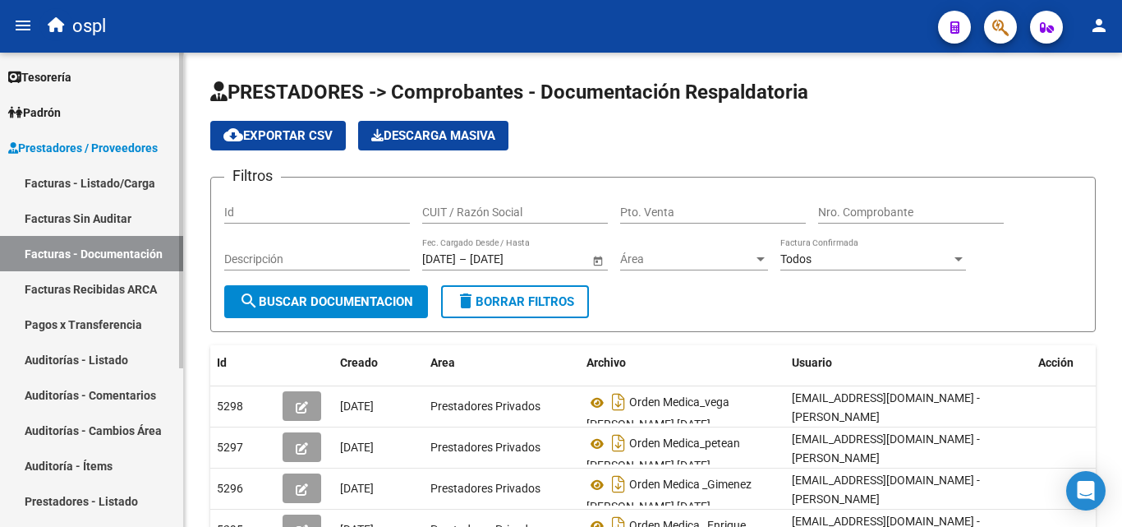
click at [104, 220] on link "Facturas Sin Auditar" at bounding box center [91, 218] width 183 height 35
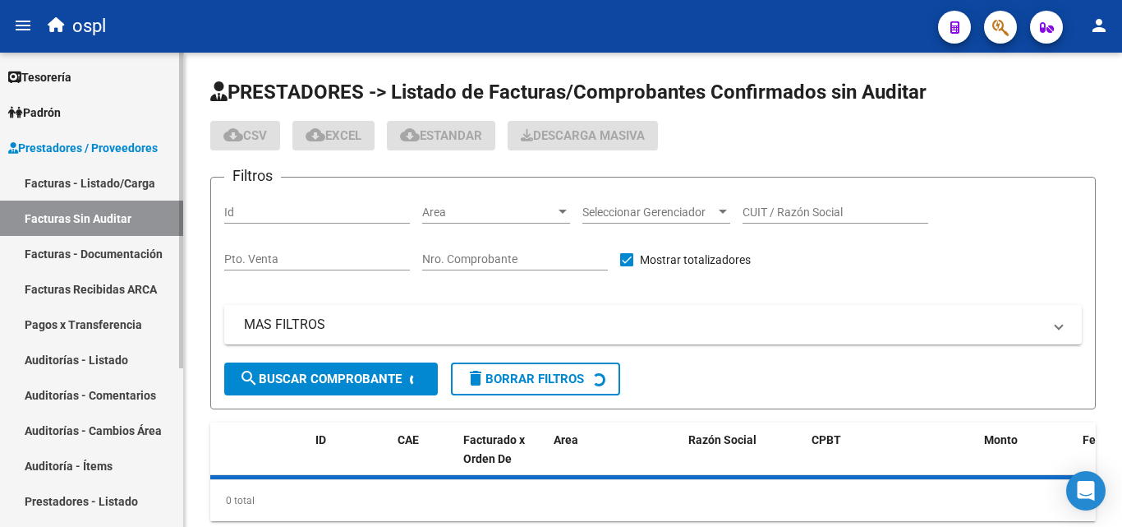
click at [136, 348] on link "Auditorías - Listado" at bounding box center [91, 359] width 183 height 35
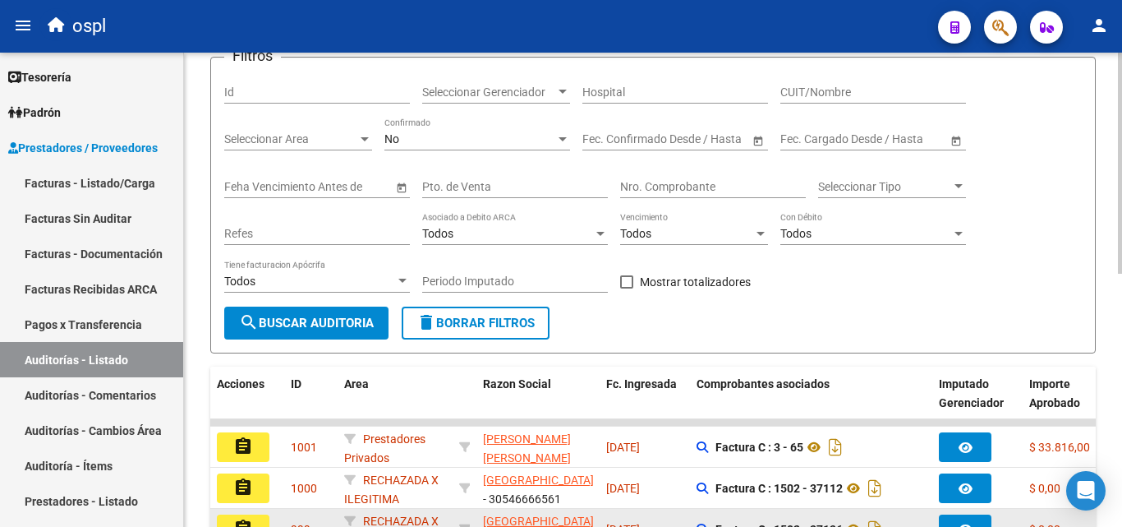
scroll to position [82, 0]
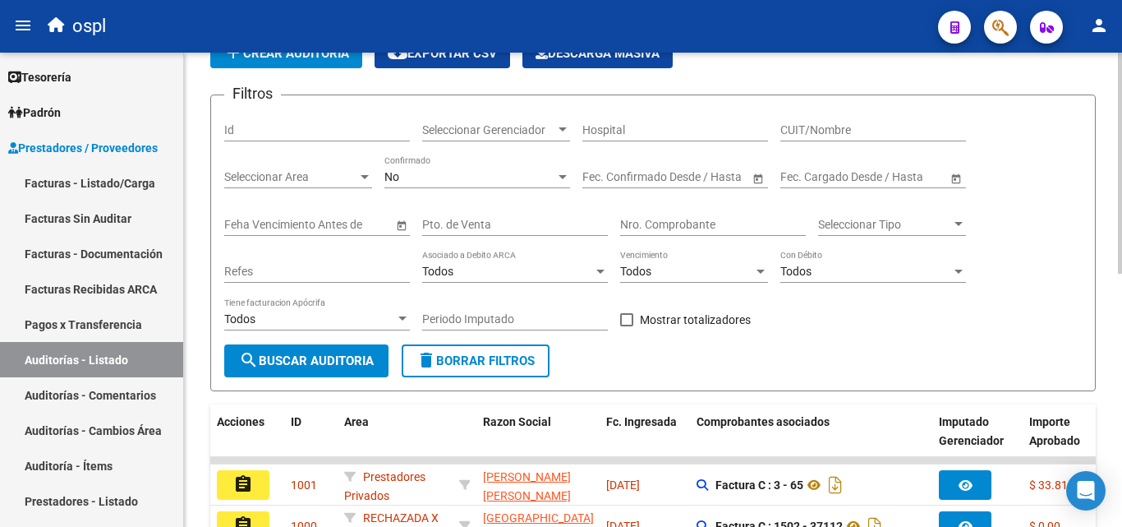
click at [324, 183] on span "Seleccionar Area" at bounding box center [290, 177] width 133 height 14
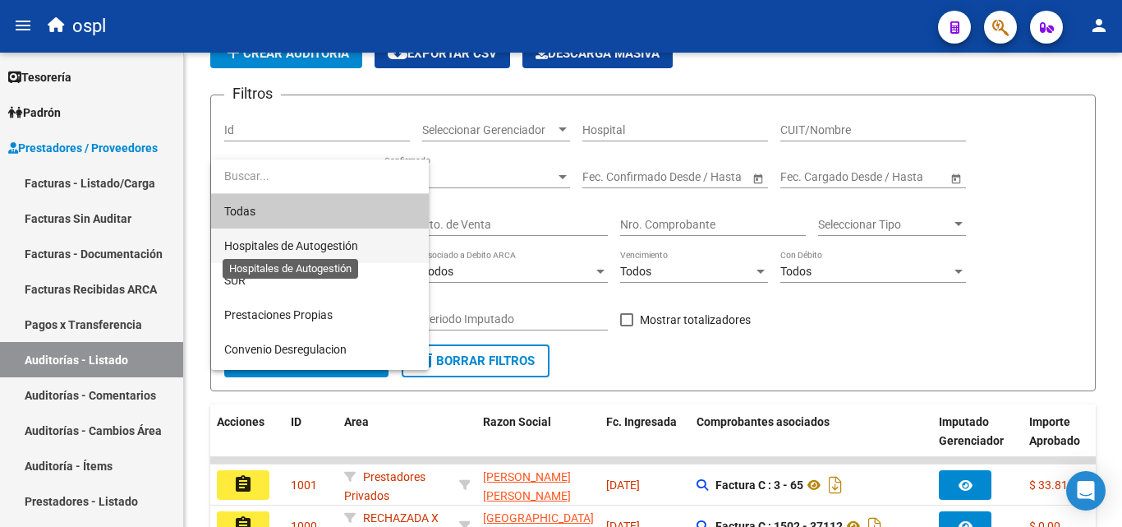
click at [342, 242] on span "Hospitales de Autogestión" at bounding box center [291, 245] width 134 height 13
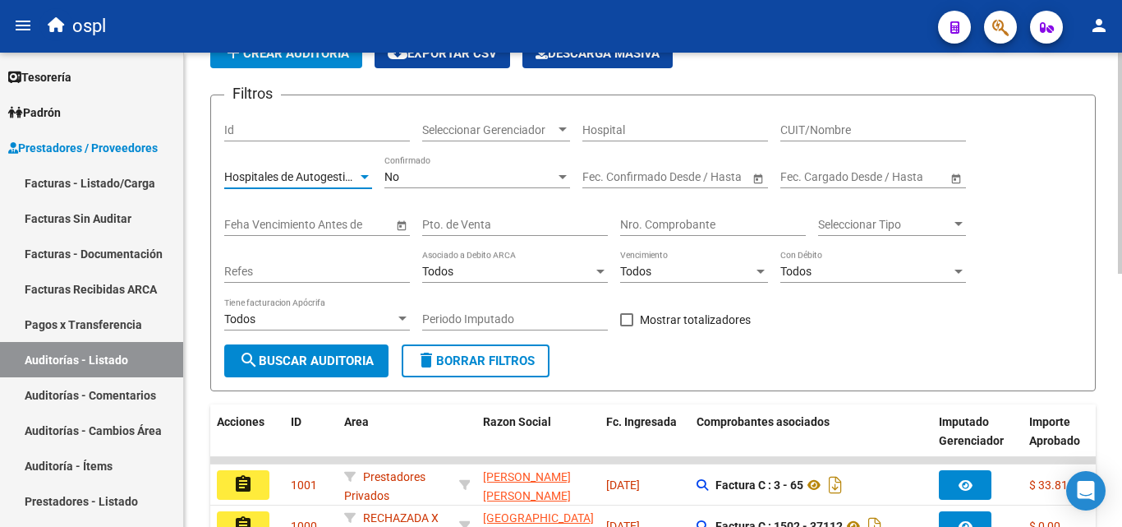
click at [339, 366] on span "search Buscar Auditoria" at bounding box center [306, 360] width 135 height 15
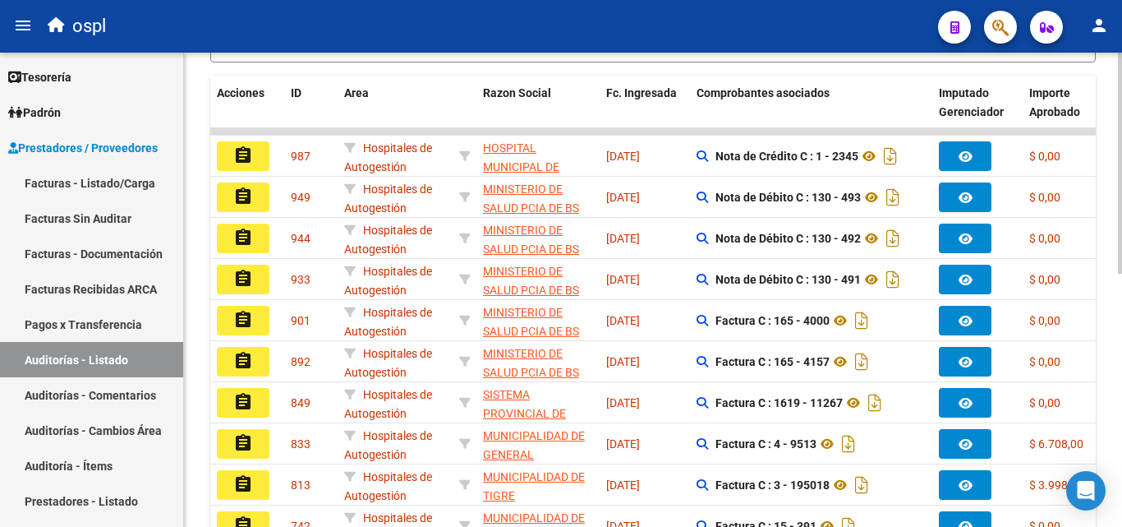
scroll to position [543, 0]
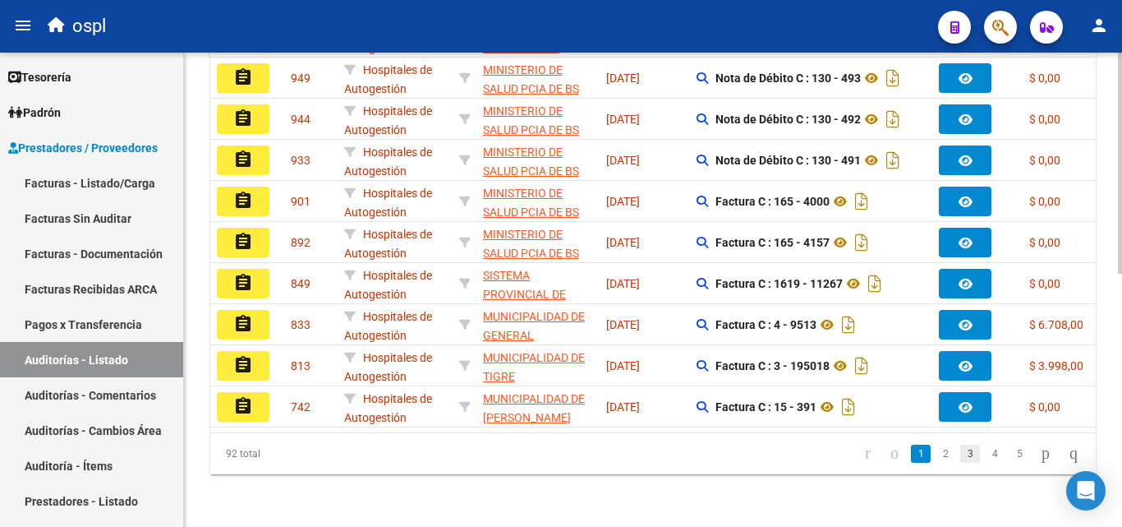
click at [961, 457] on link "3" at bounding box center [971, 454] width 20 height 18
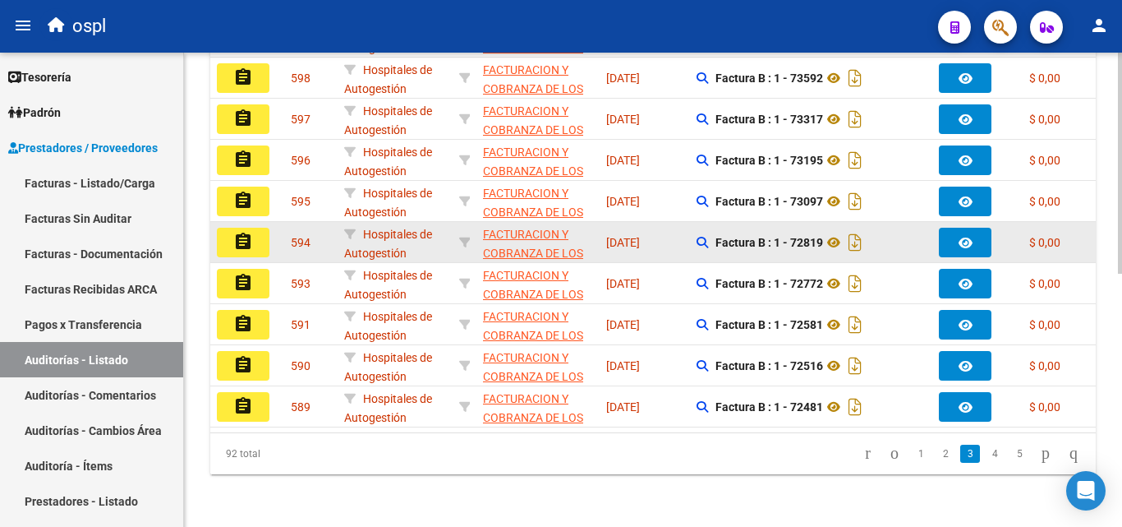
click at [457, 231] on datatable-body-cell at bounding box center [465, 242] width 24 height 40
click at [463, 237] on icon at bounding box center [465, 243] width 12 height 12
type input "30715497456"
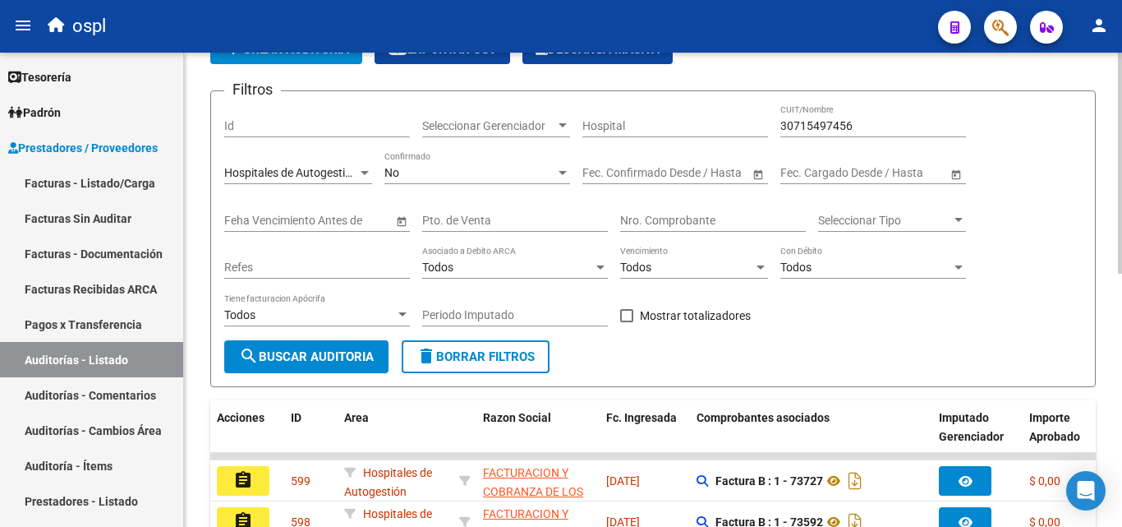
scroll to position [0, 0]
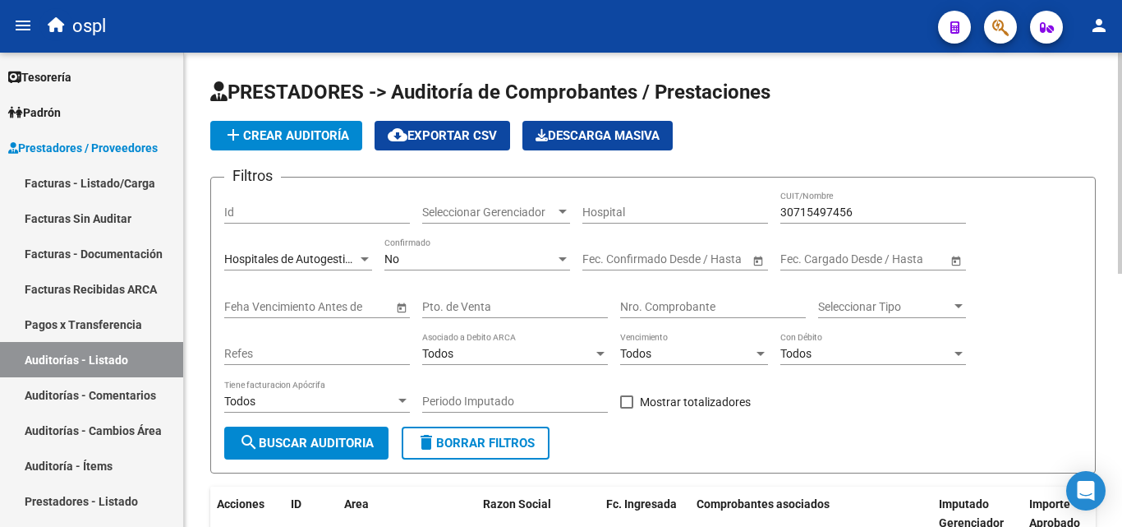
click at [459, 142] on span "cloud_download Exportar CSV" at bounding box center [442, 135] width 109 height 15
